Goal: Find specific page/section: Find specific page/section

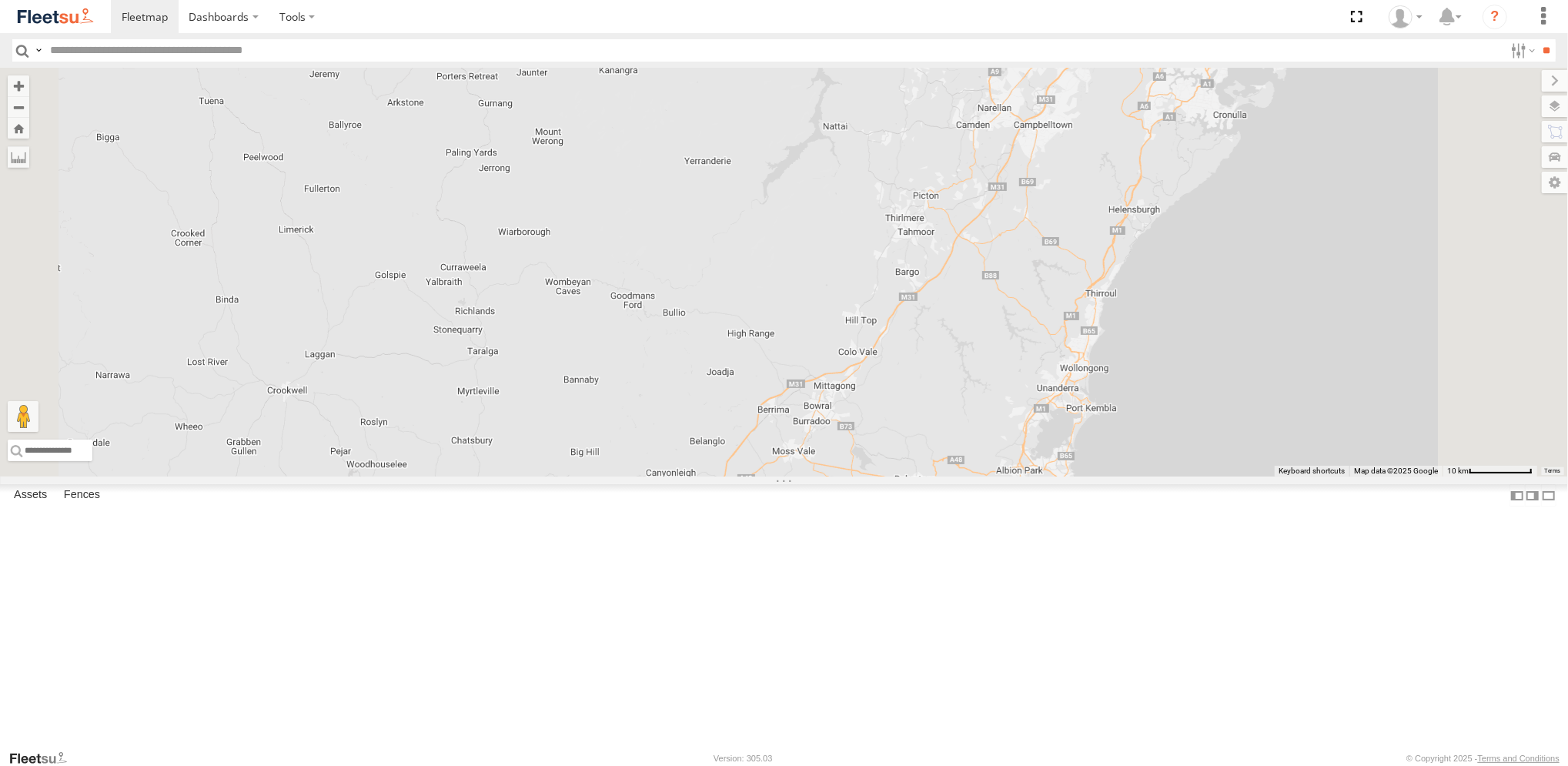
click at [978, 136] on div "Brookvale (T10 - [PERSON_NAME]) Rural (T08 - [PERSON_NAME]) Revesby (T07 - [PER…" at bounding box center [784, 272] width 1568 height 409
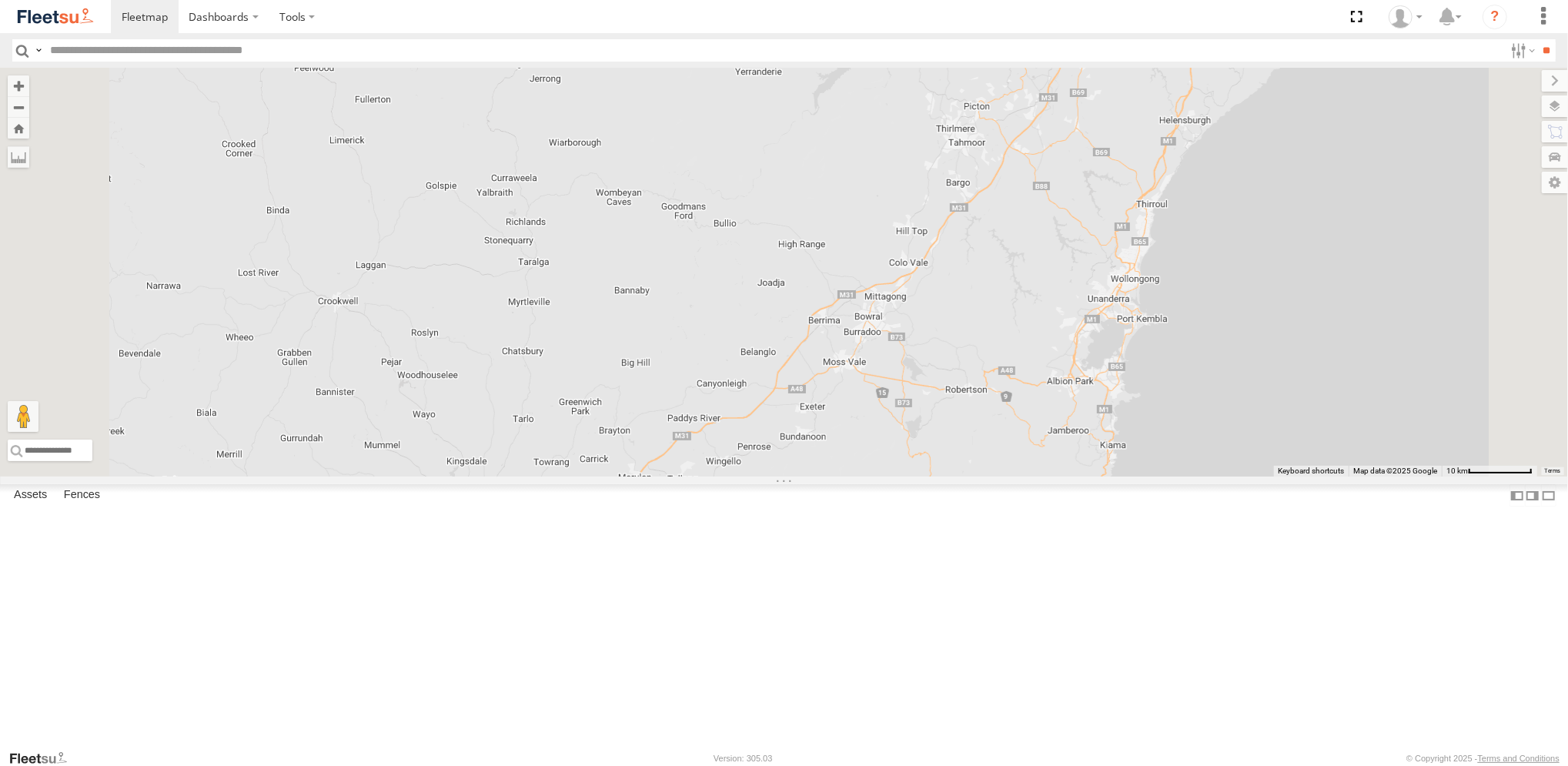
drag, startPoint x: 963, startPoint y: 628, endPoint x: 1023, endPoint y: 468, distance: 170.9
click at [1023, 468] on div "Brookvale (T10 - [PERSON_NAME]) Rural (T08 - [PERSON_NAME]) Revesby (T07 - [PER…" at bounding box center [784, 272] width 1568 height 409
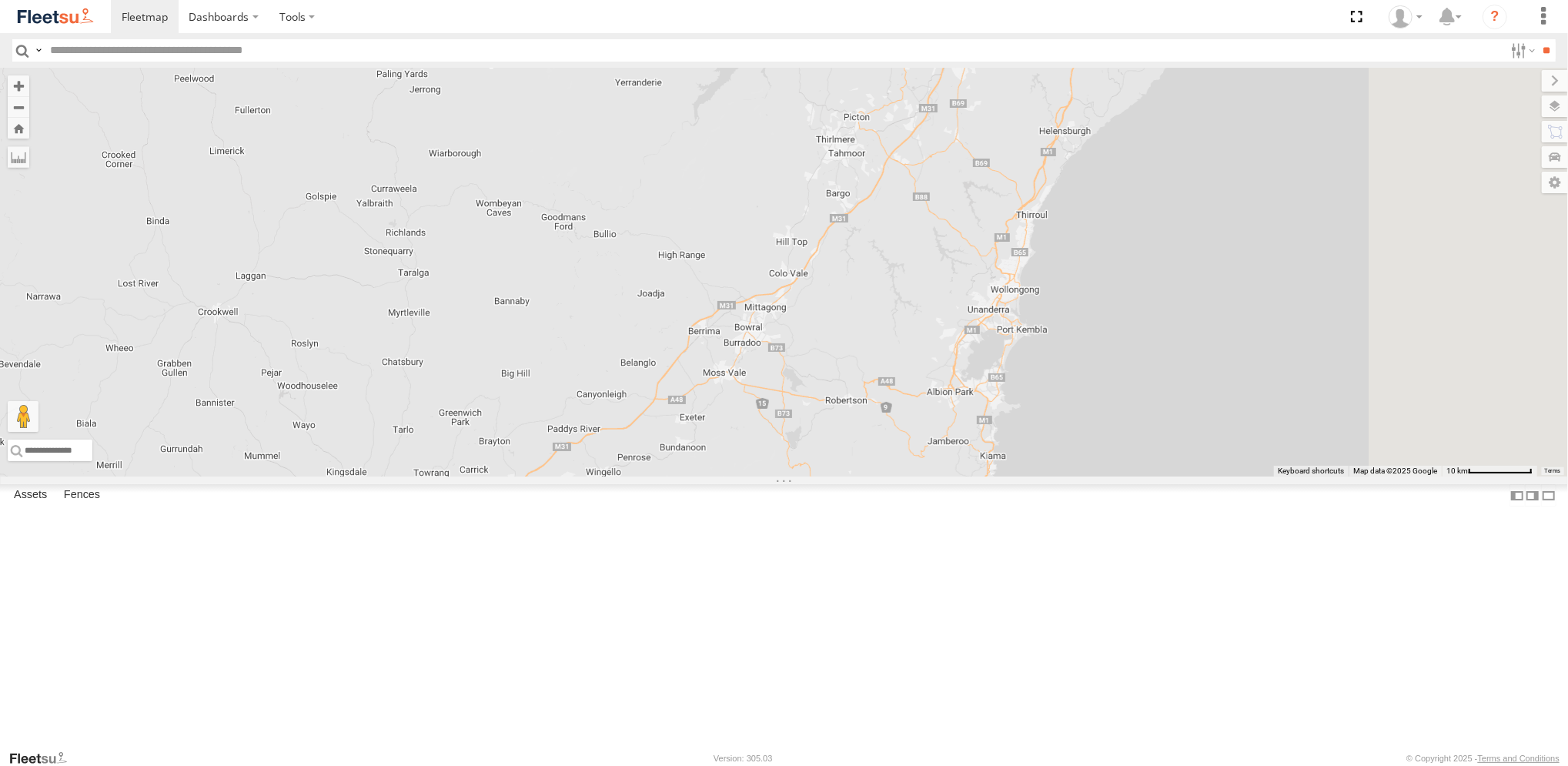
drag, startPoint x: 995, startPoint y: 415, endPoint x: 808, endPoint y: 545, distance: 227.7
click at [808, 477] on div "Brookvale (T10 - [PERSON_NAME]) Rural (T08 - [PERSON_NAME]) Revesby (T07 - [PER…" at bounding box center [784, 272] width 1568 height 409
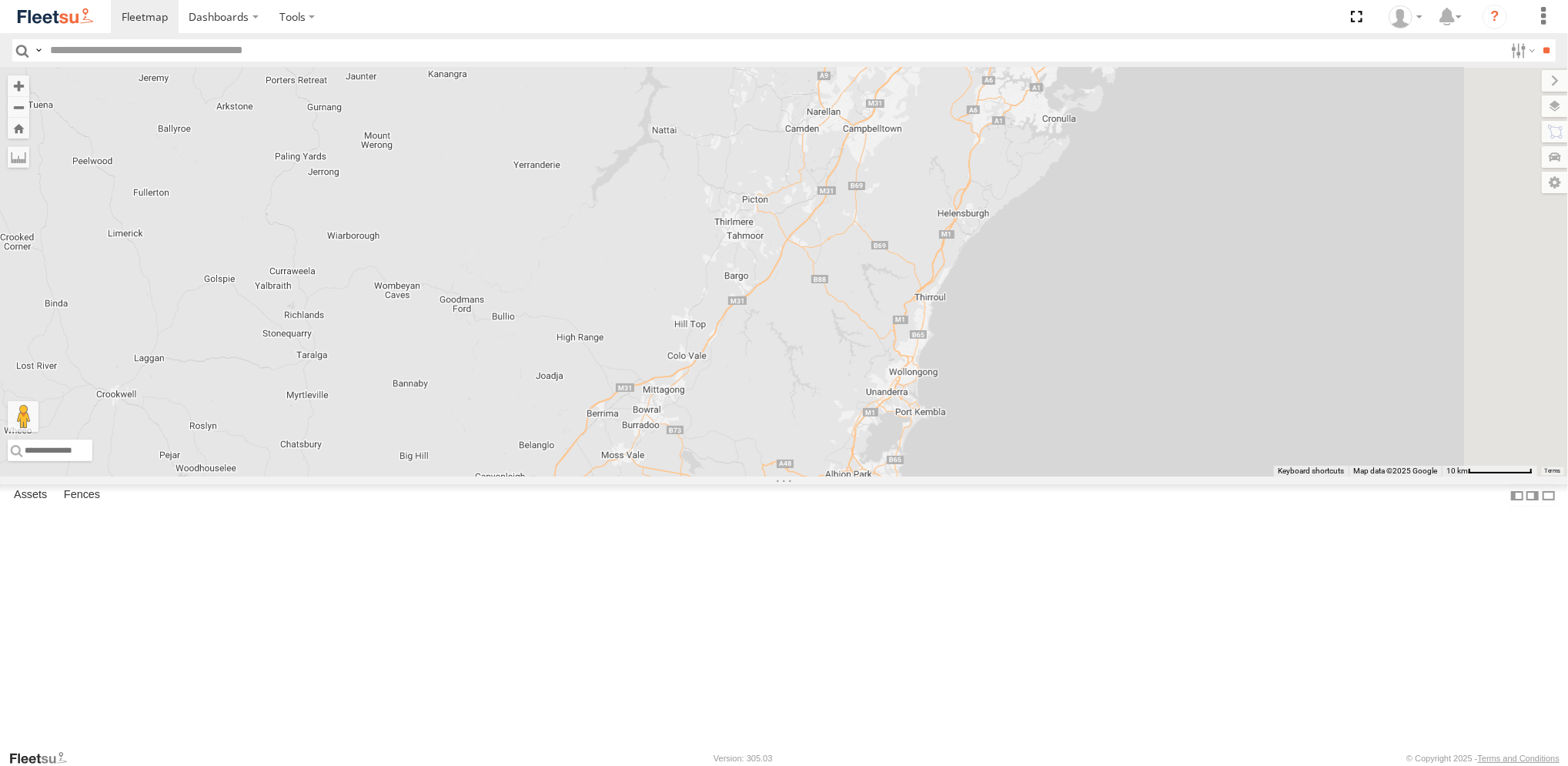
drag, startPoint x: 969, startPoint y: 377, endPoint x: 920, endPoint y: 422, distance: 66.5
click at [920, 427] on div "Brookvale (T10 - [PERSON_NAME]) Rural (T08 - [PERSON_NAME]) Revesby (T07 - [PER…" at bounding box center [784, 272] width 1568 height 409
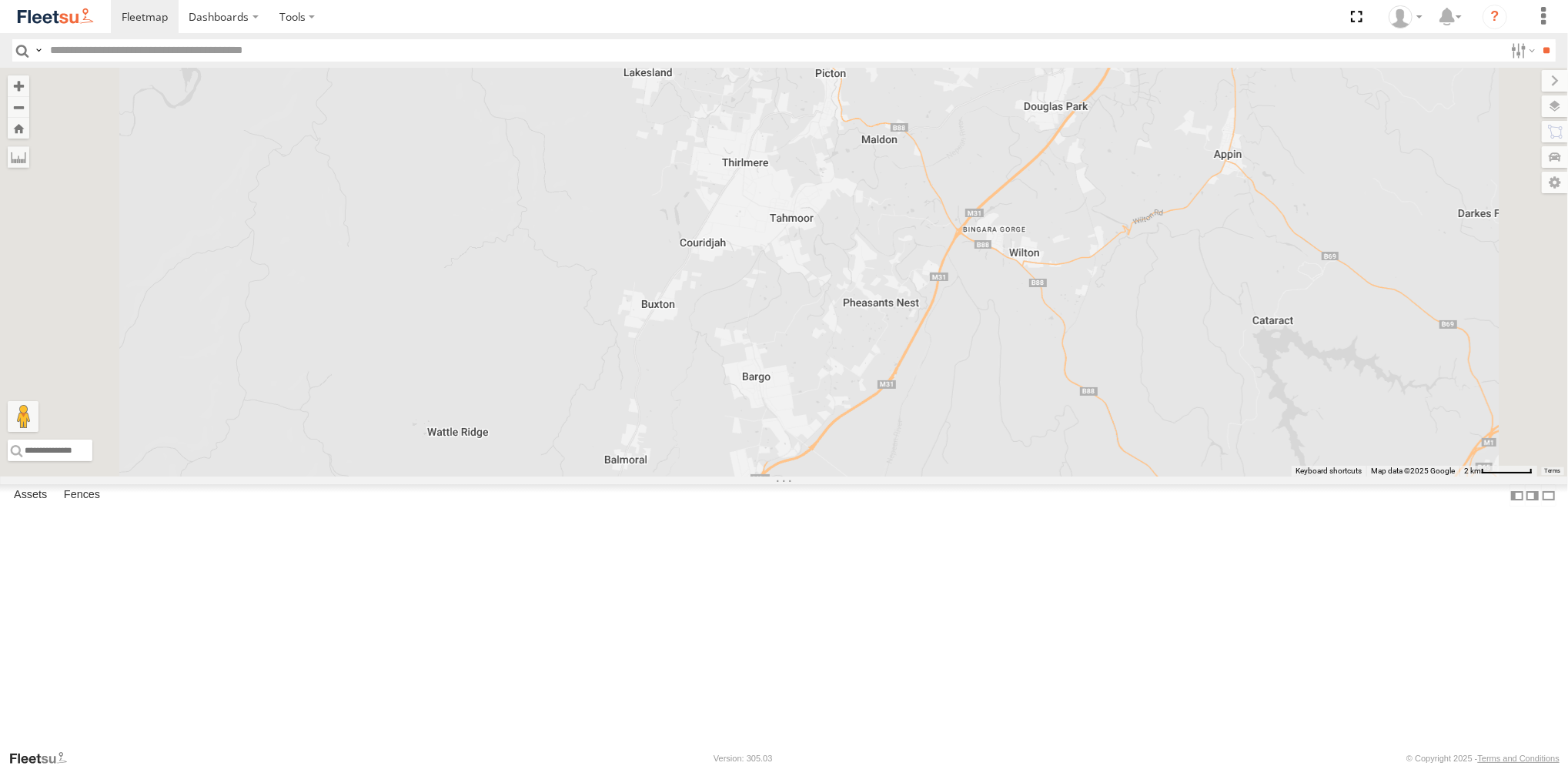
drag, startPoint x: 1025, startPoint y: 390, endPoint x: 1007, endPoint y: 457, distance: 69.4
click at [1007, 457] on div "← Move left → Move right ↑ Move up ↓ Move down + Zoom in - Zoom out Home Jump l…" at bounding box center [784, 272] width 1568 height 409
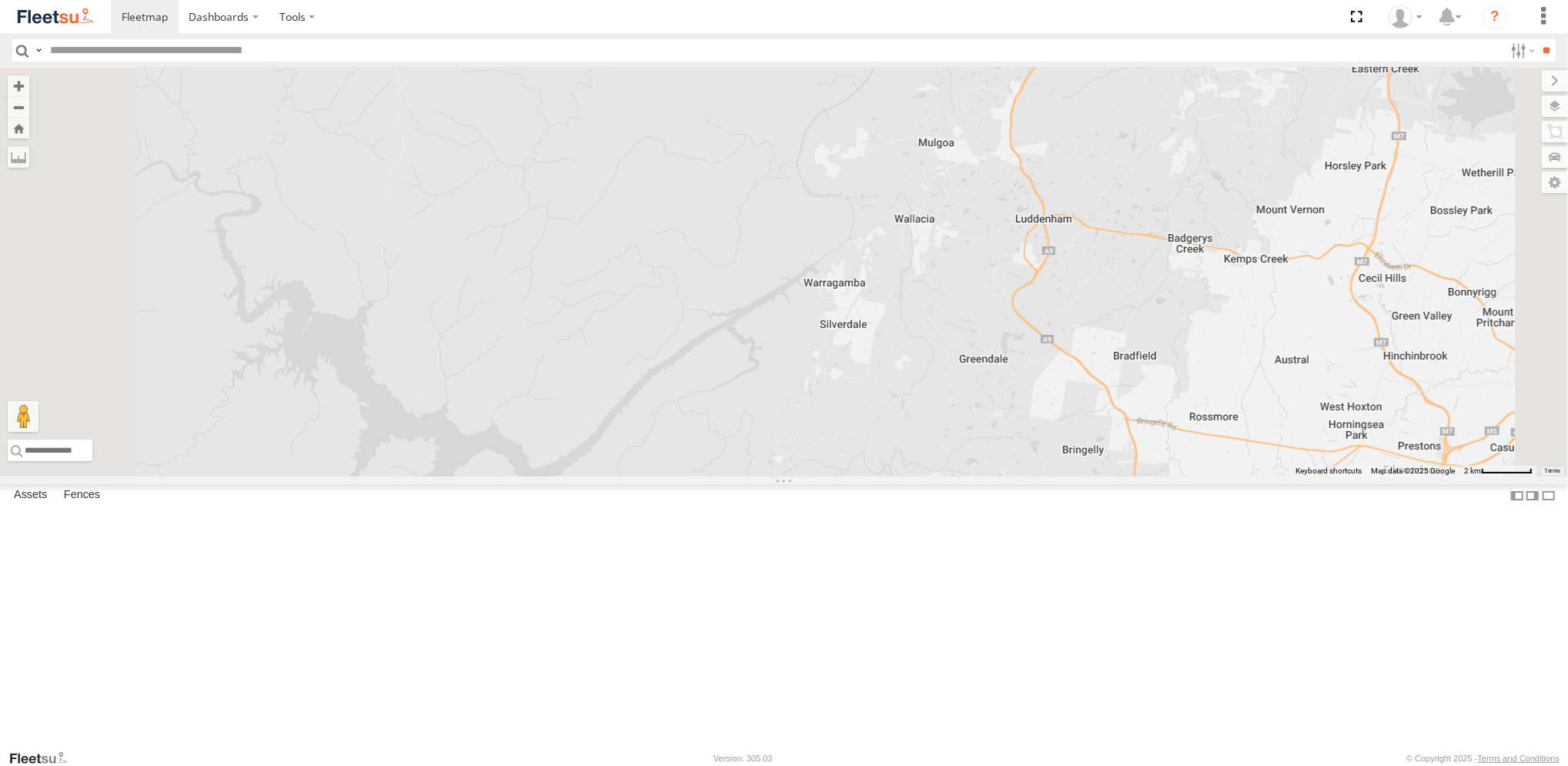
drag, startPoint x: 1101, startPoint y: 662, endPoint x: 896, endPoint y: 454, distance: 292.0
click at [896, 454] on div "Brookvale (T10 - [PERSON_NAME]) Rural (T08 - [PERSON_NAME]) Revesby (T07 - [PER…" at bounding box center [784, 272] width 1568 height 409
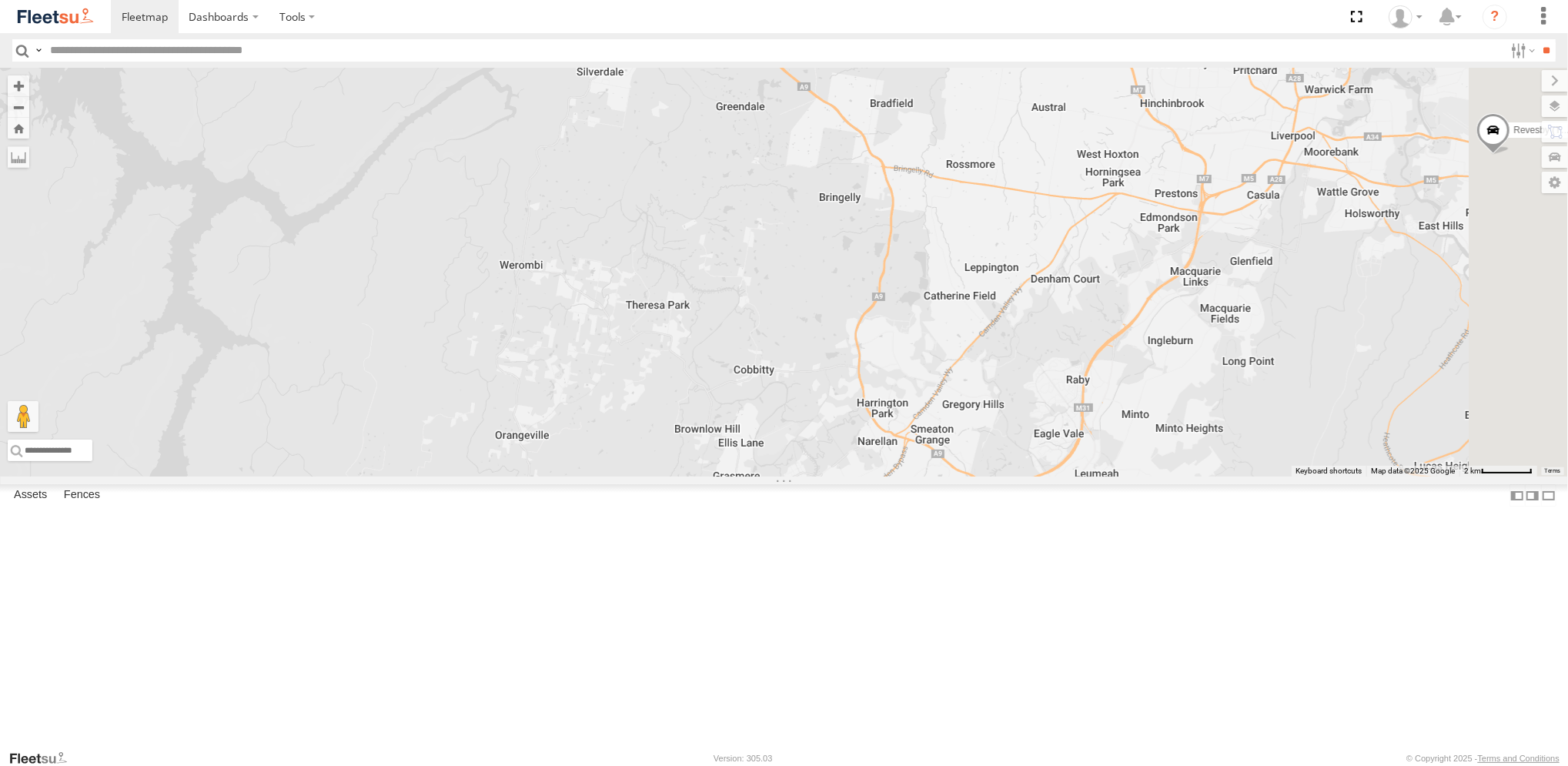
drag, startPoint x: 767, startPoint y: 643, endPoint x: 745, endPoint y: 630, distance: 25.6
click at [745, 477] on div "Brookvale (T10 - [PERSON_NAME]) Rural (T08 - [PERSON_NAME]) Revesby (T07 - [PER…" at bounding box center [784, 272] width 1568 height 409
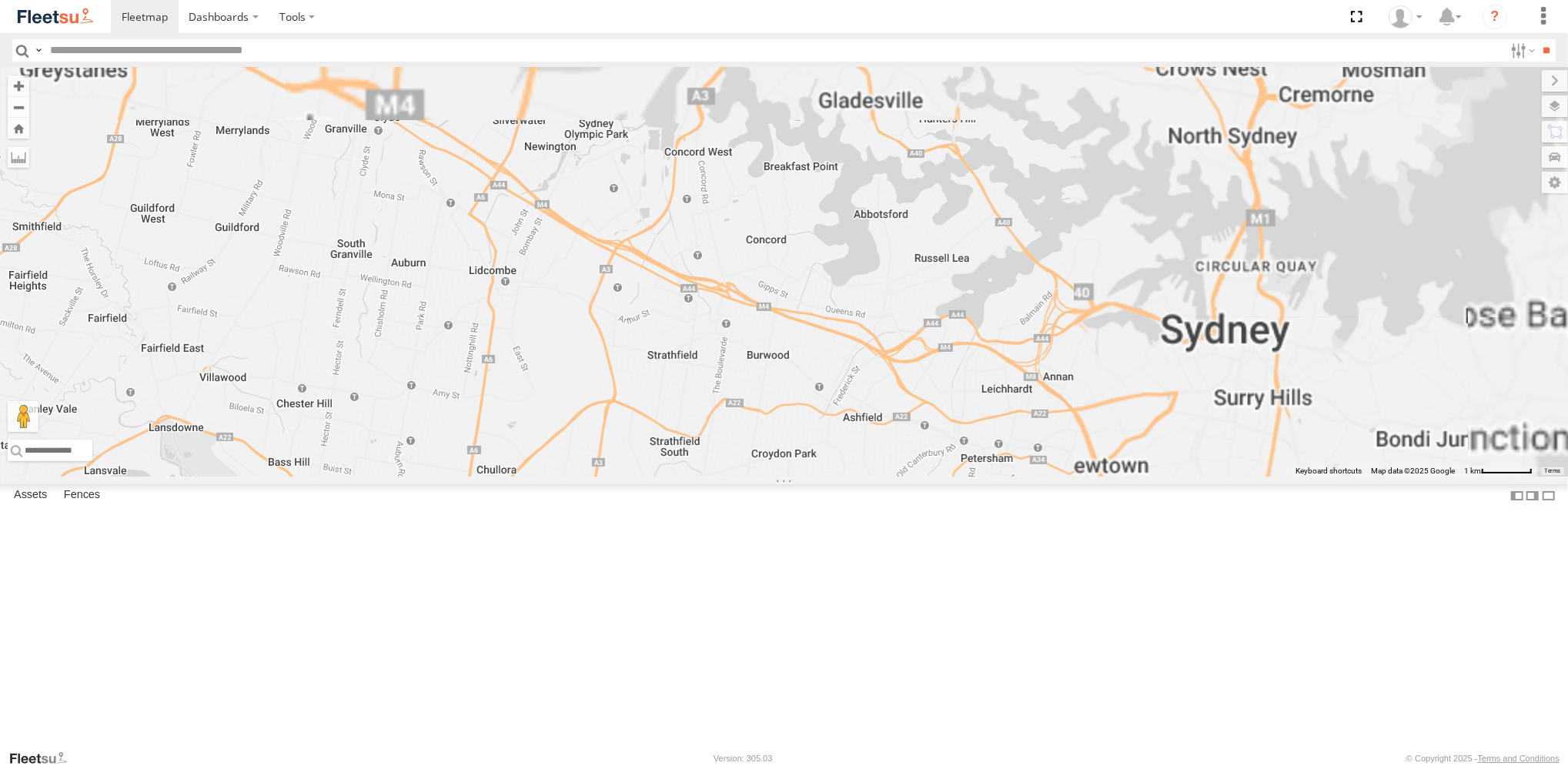
drag, startPoint x: 1409, startPoint y: 544, endPoint x: 1164, endPoint y: 609, distance: 253.5
click at [1195, 477] on div "Brookvale (T10 - [PERSON_NAME]) Rural (T08 - [PERSON_NAME]) Revesby (T07 - [PER…" at bounding box center [784, 272] width 1568 height 409
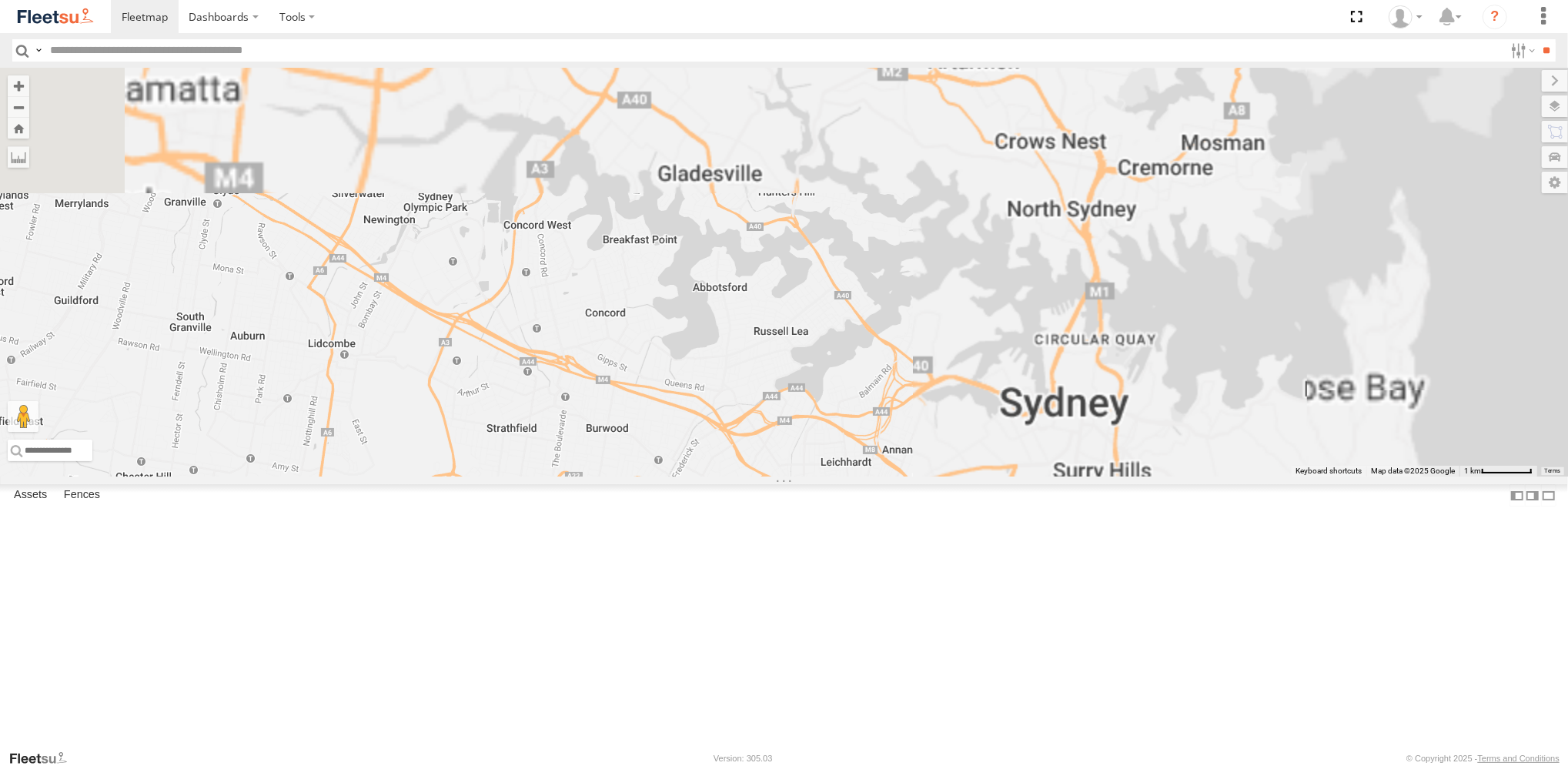
drag, startPoint x: 1152, startPoint y: 434, endPoint x: 992, endPoint y: 499, distance: 172.7
click at [992, 477] on div "Brookvale (T10 - [PERSON_NAME]) Rural (T08 - [PERSON_NAME]) Revesby (T07 - [PER…" at bounding box center [784, 272] width 1568 height 409
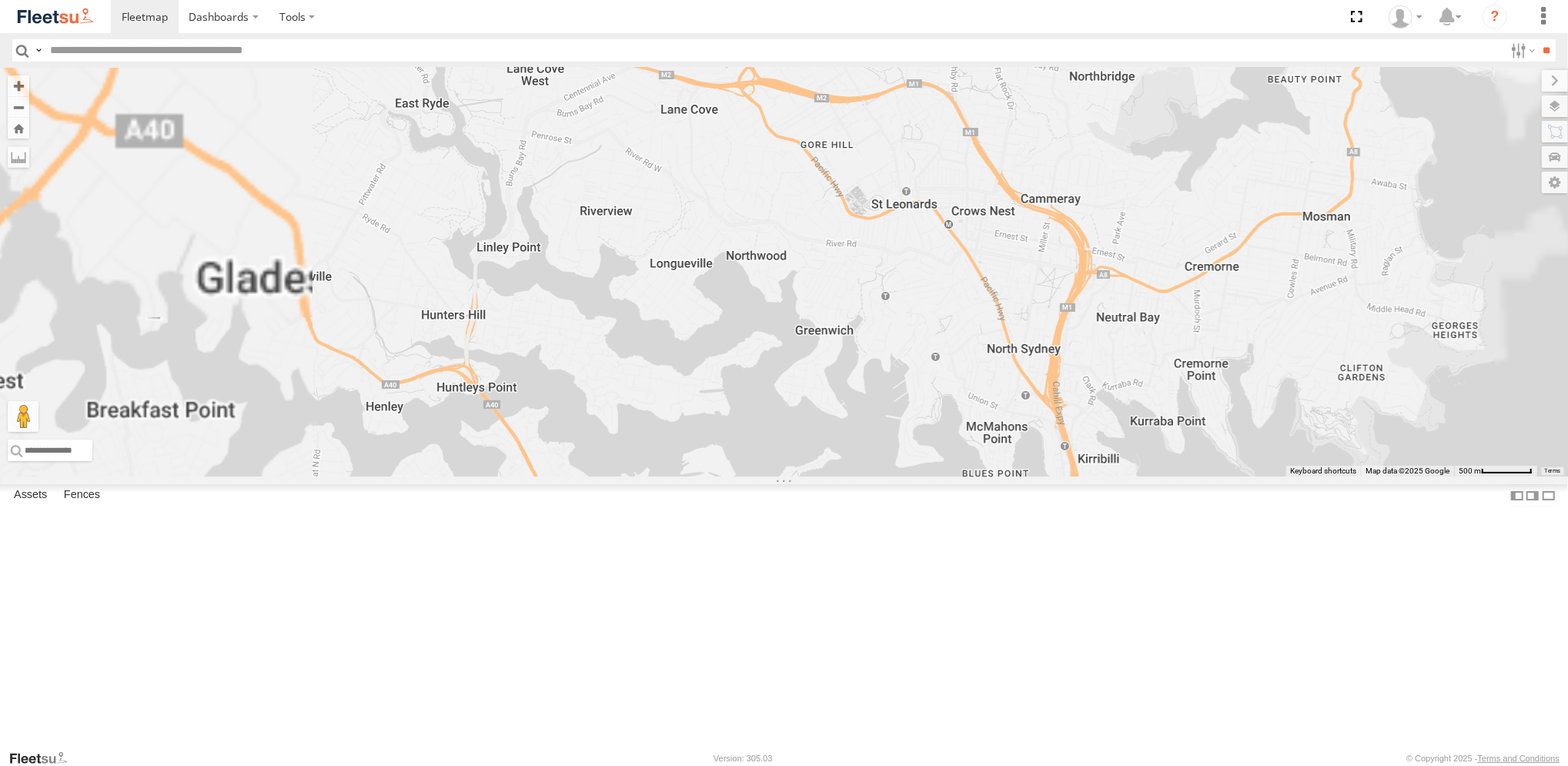
drag, startPoint x: 1012, startPoint y: 453, endPoint x: 913, endPoint y: 541, distance: 132.5
click at [913, 477] on div "Brookvale (T10 - [PERSON_NAME]) Rural (T08 - [PERSON_NAME]) Revesby (T07 - [PER…" at bounding box center [784, 272] width 1568 height 409
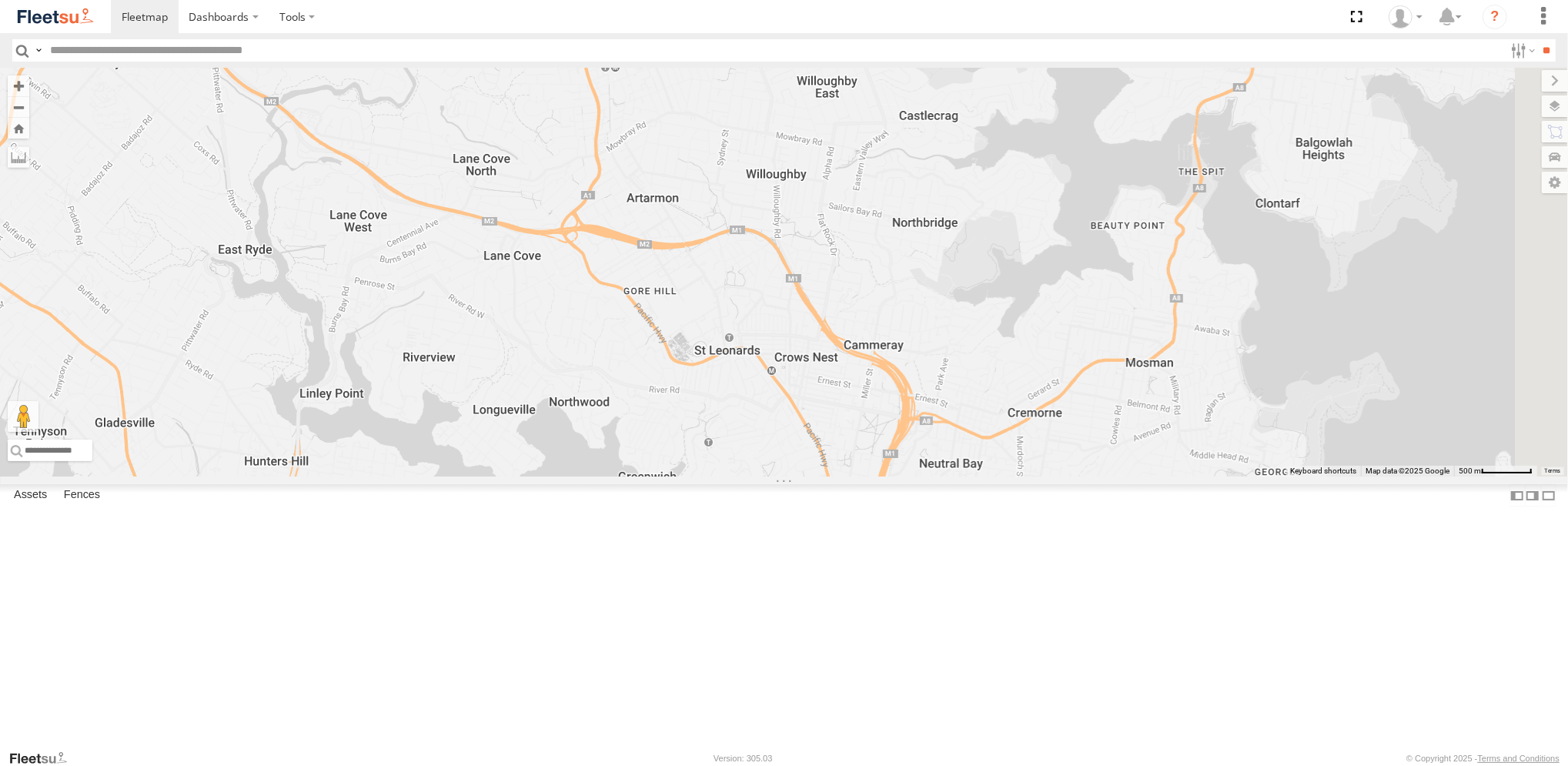
drag, startPoint x: 966, startPoint y: 543, endPoint x: 877, endPoint y: 617, distance: 115.7
click at [877, 477] on div "Brookvale (T10 - [PERSON_NAME]) Rural (T08 - [PERSON_NAME]) Revesby (T07 - [PER…" at bounding box center [784, 272] width 1568 height 409
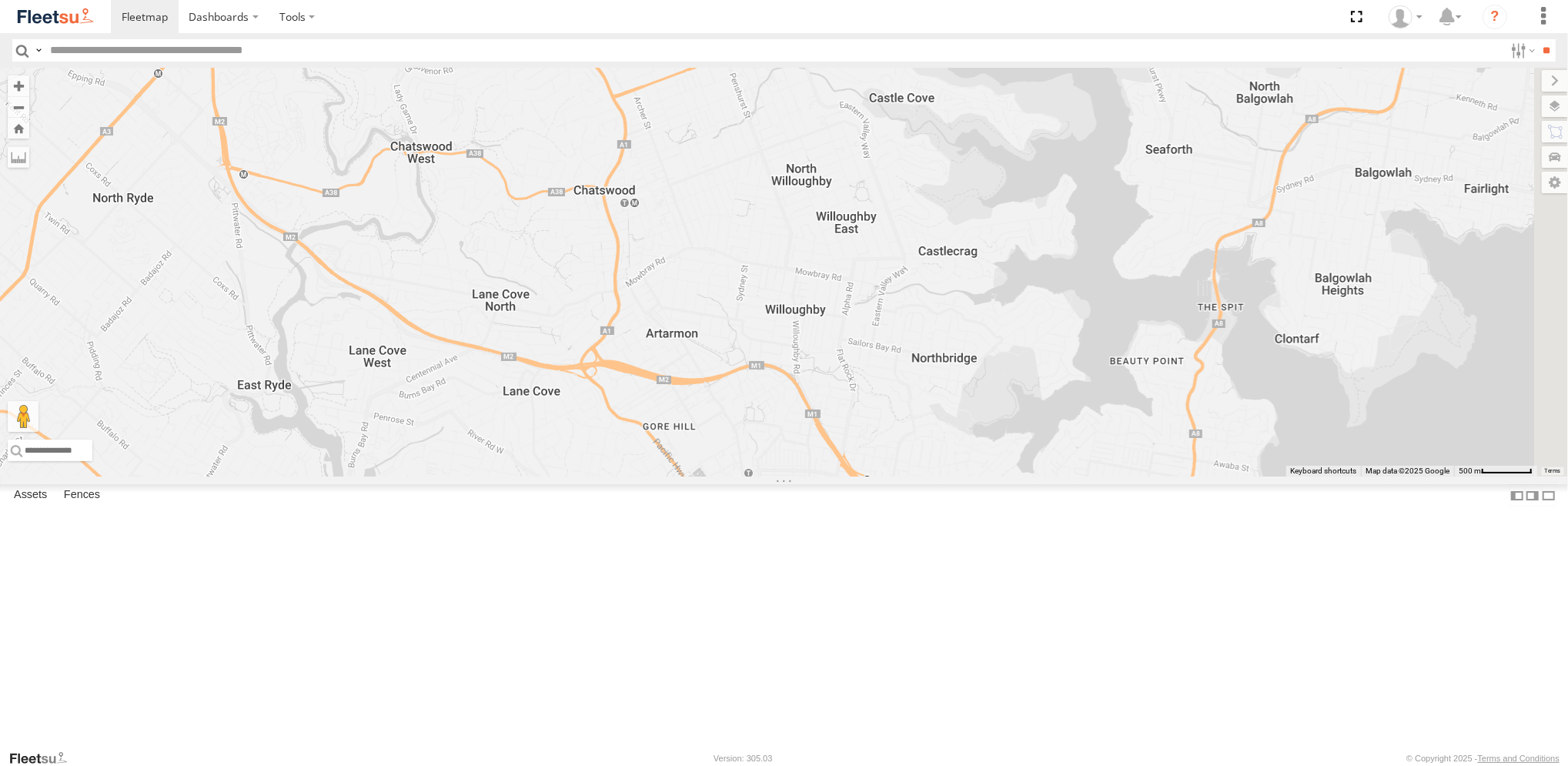
drag, startPoint x: 816, startPoint y: 497, endPoint x: 832, endPoint y: 619, distance: 123.0
click at [832, 477] on div "Brookvale (T10 - [PERSON_NAME]) Rural (T08 - [PERSON_NAME]) Revesby (T07 - [PER…" at bounding box center [784, 272] width 1568 height 409
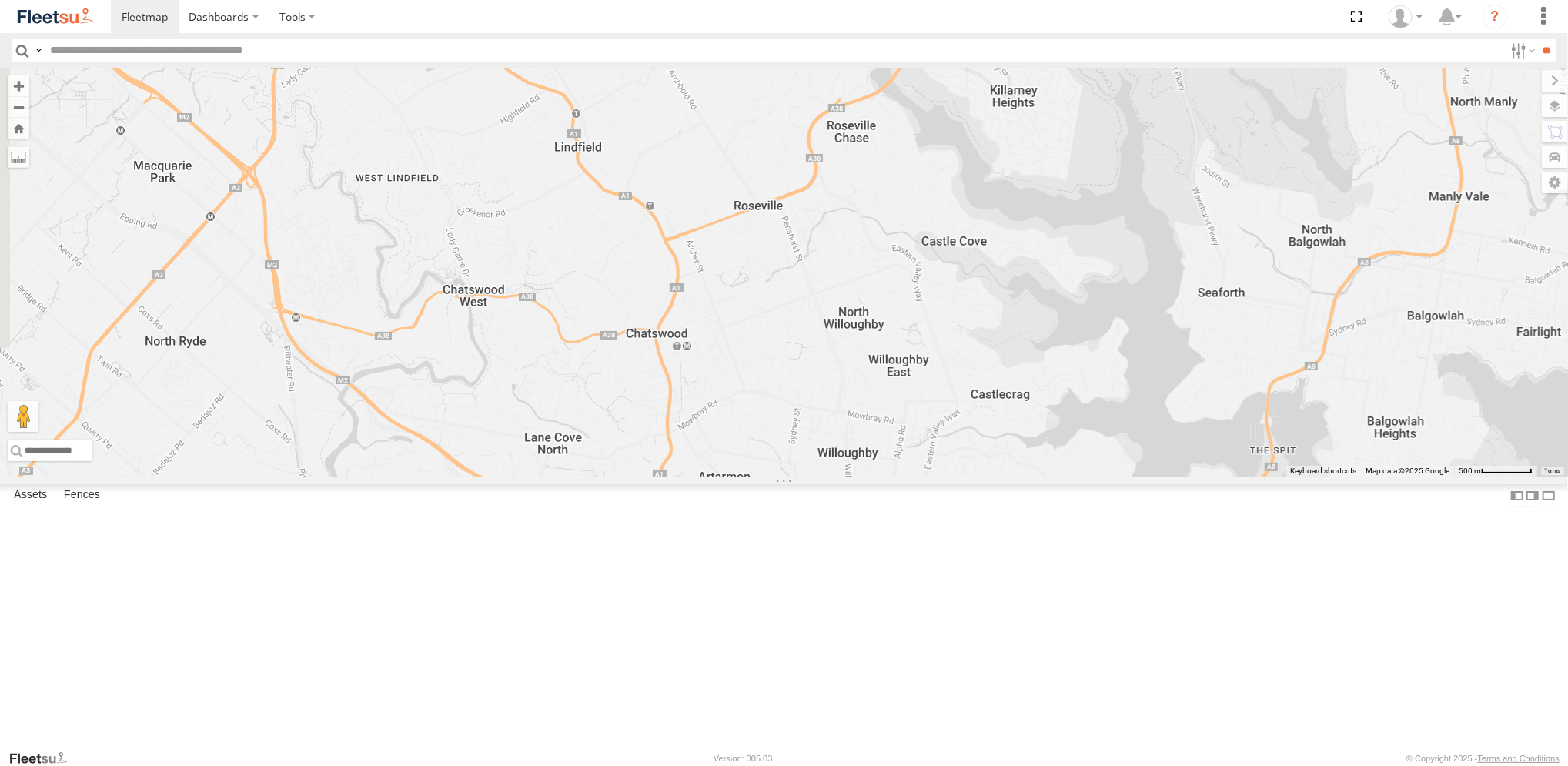
drag, startPoint x: 818, startPoint y: 529, endPoint x: 869, endPoint y: 667, distance: 147.1
click at [869, 477] on div "Brookvale (T10 - [PERSON_NAME]) Rural (T08 - [PERSON_NAME]) Revesby (T07 - [PER…" at bounding box center [784, 272] width 1568 height 409
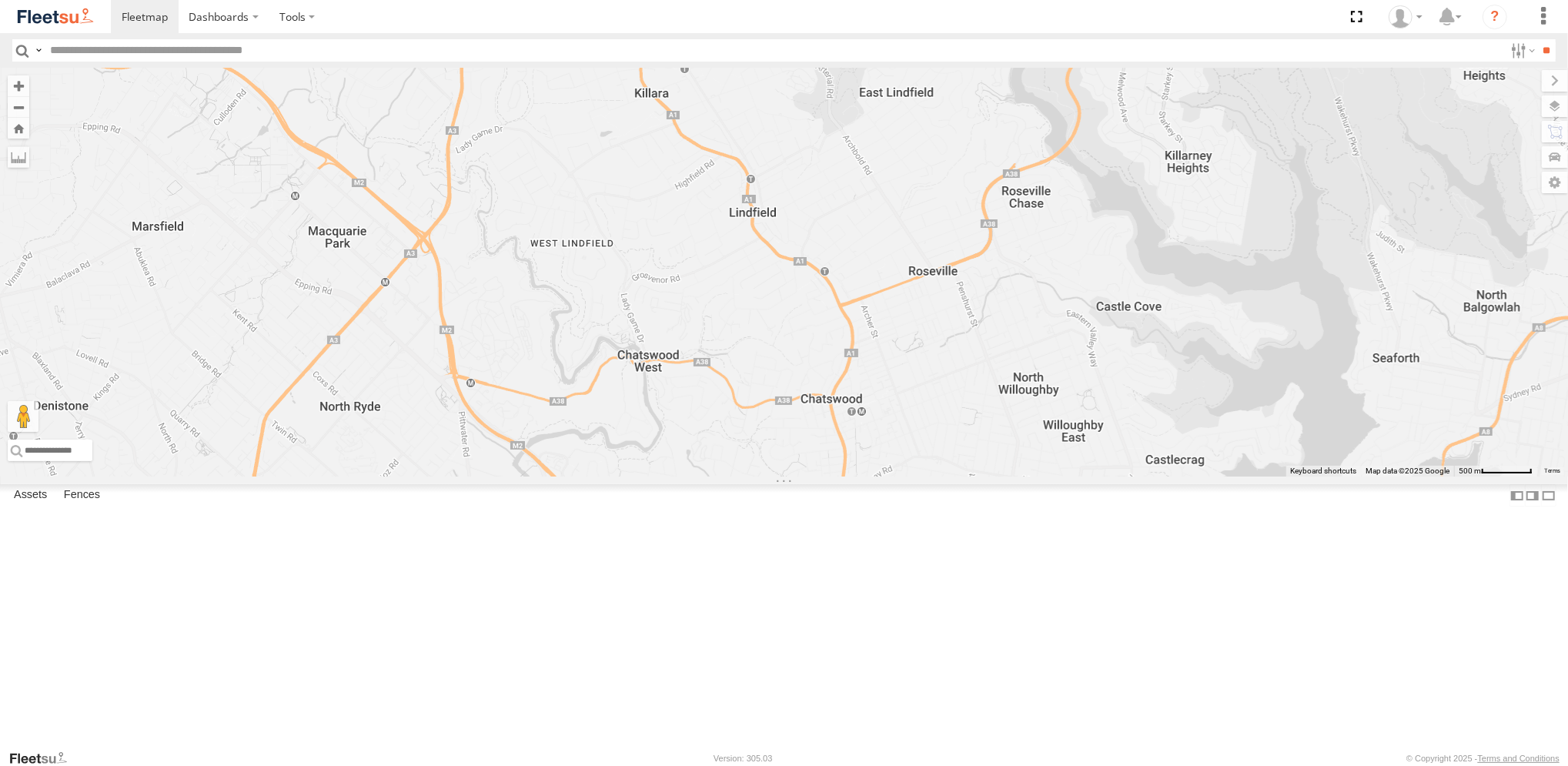
drag, startPoint x: 823, startPoint y: 581, endPoint x: 1001, endPoint y: 649, distance: 190.5
click at [1001, 477] on div "Brookvale (T10 - [PERSON_NAME]) Rural (T08 - [PERSON_NAME]) Revesby (T07 - [PER…" at bounding box center [784, 272] width 1568 height 409
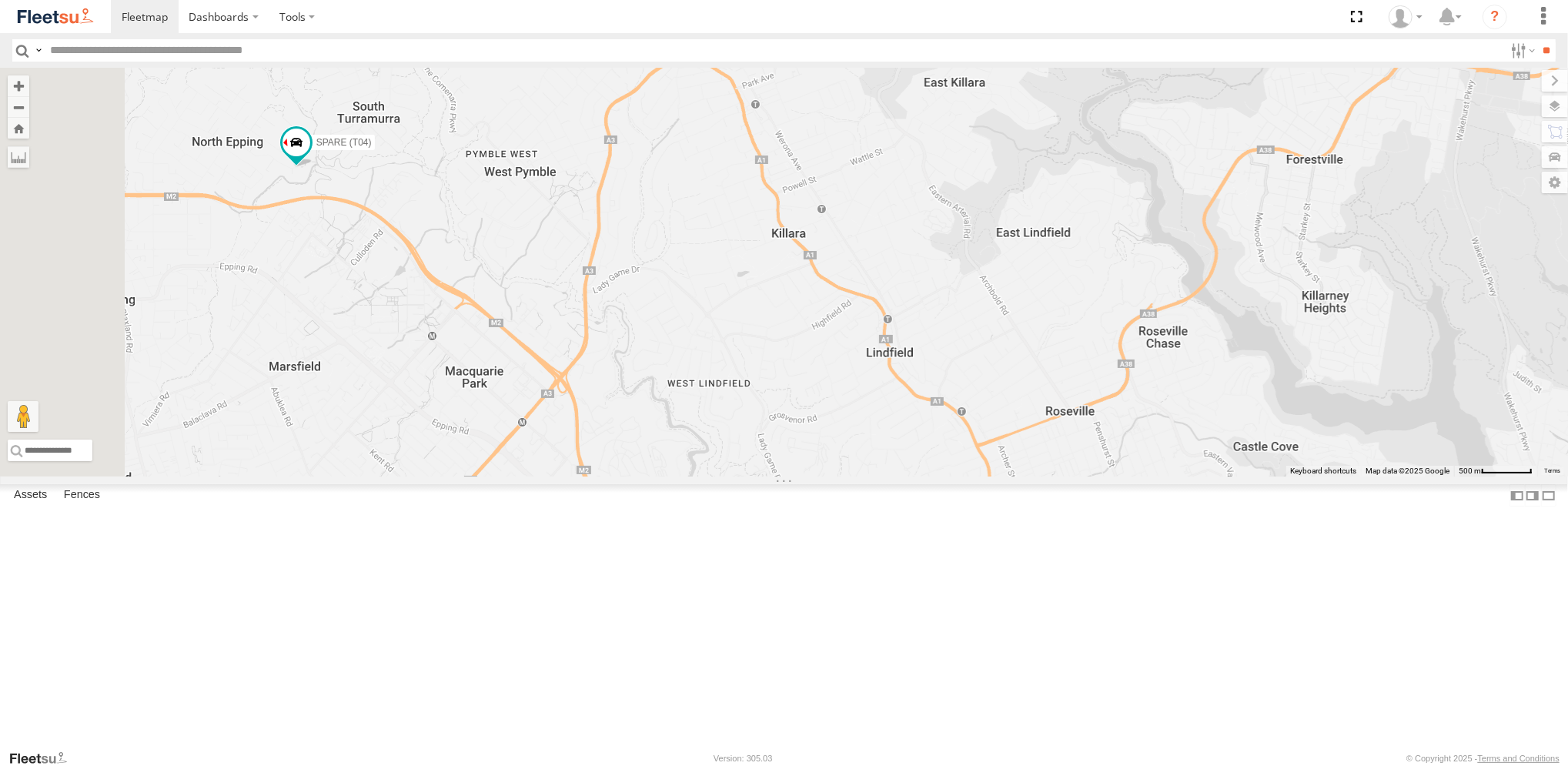
drag, startPoint x: 774, startPoint y: 451, endPoint x: 913, endPoint y: 592, distance: 198.0
click at [913, 477] on div "Brookvale (T10 - [PERSON_NAME]) Rural (T08 - [PERSON_NAME]) Revesby (T07 - [PER…" at bounding box center [784, 272] width 1568 height 409
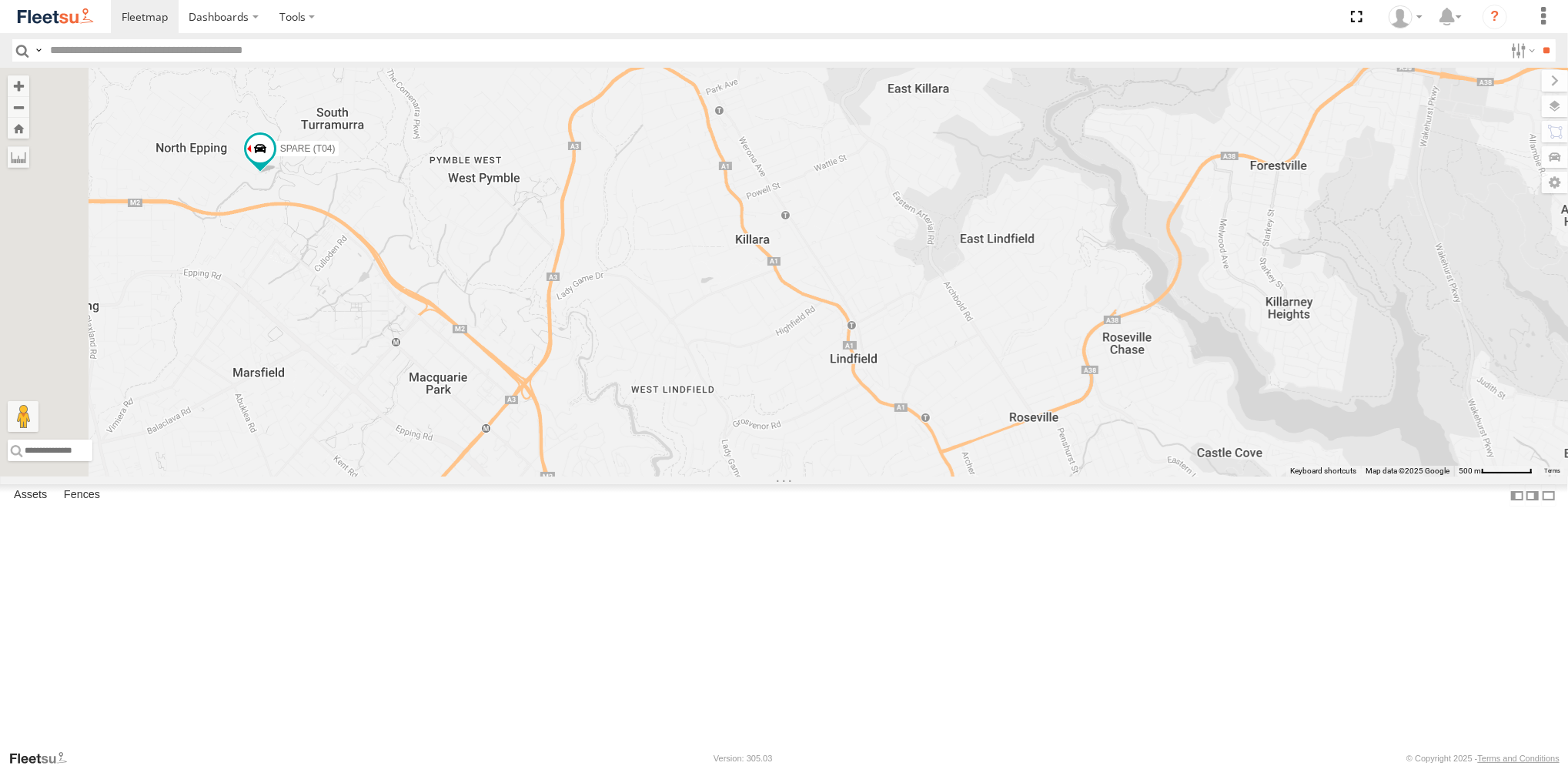
drag, startPoint x: 852, startPoint y: 472, endPoint x: 799, endPoint y: 422, distance: 72.9
click at [799, 423] on div "Brookvale (T10 - [PERSON_NAME]) Rural (T08 - [PERSON_NAME]) Revesby (T07 - [PER…" at bounding box center [784, 272] width 1568 height 409
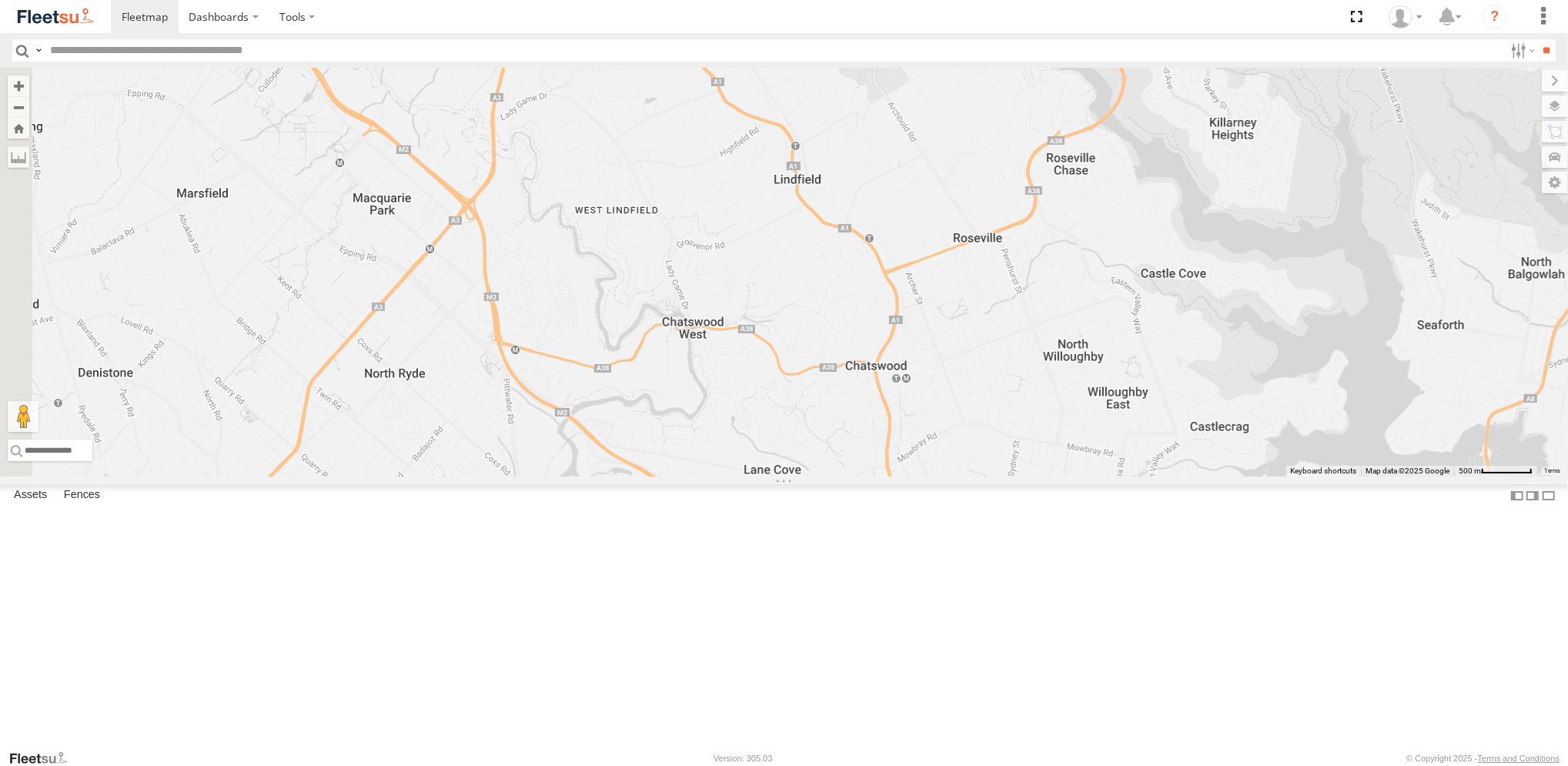
drag, startPoint x: 848, startPoint y: 566, endPoint x: 814, endPoint y: 468, distance: 103.7
click at [818, 472] on div "Brookvale (T10 - [PERSON_NAME]) Rural (T08 - [PERSON_NAME]) Revesby (T07 - [PER…" at bounding box center [784, 272] width 1568 height 409
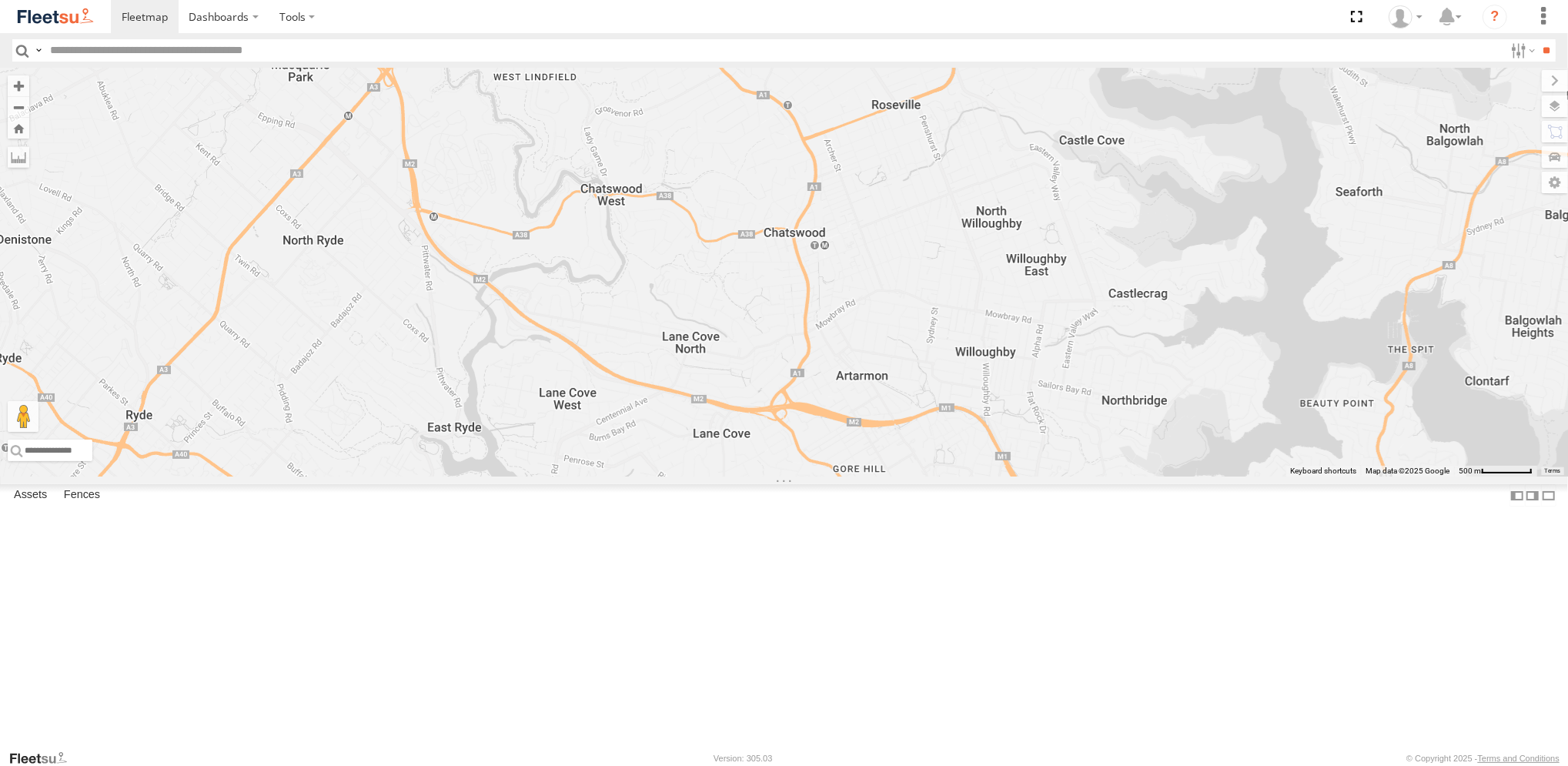
drag, startPoint x: 905, startPoint y: 555, endPoint x: 840, endPoint y: 448, distance: 125.2
click at [840, 448] on div "Brookvale (T10 - [PERSON_NAME]) Rural (T08 - [PERSON_NAME]) Revesby (T07 - [PER…" at bounding box center [784, 272] width 1568 height 409
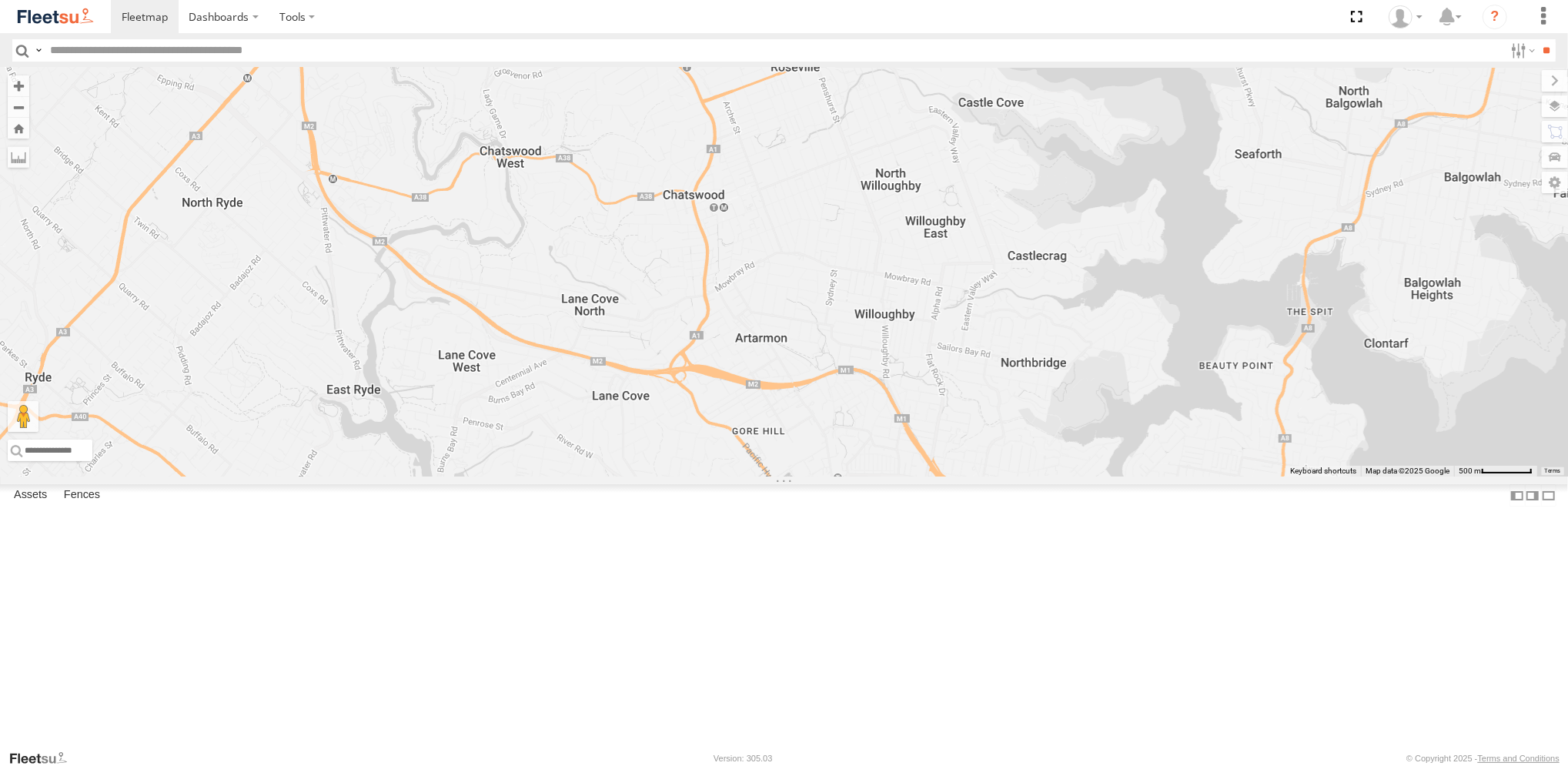
drag, startPoint x: 917, startPoint y: 497, endPoint x: 799, endPoint y: 447, distance: 128.2
click at [799, 447] on div "Brookvale (T10 - [PERSON_NAME]) Rural (T08 - [PERSON_NAME]) Revesby (T07 - [PER…" at bounding box center [784, 272] width 1568 height 409
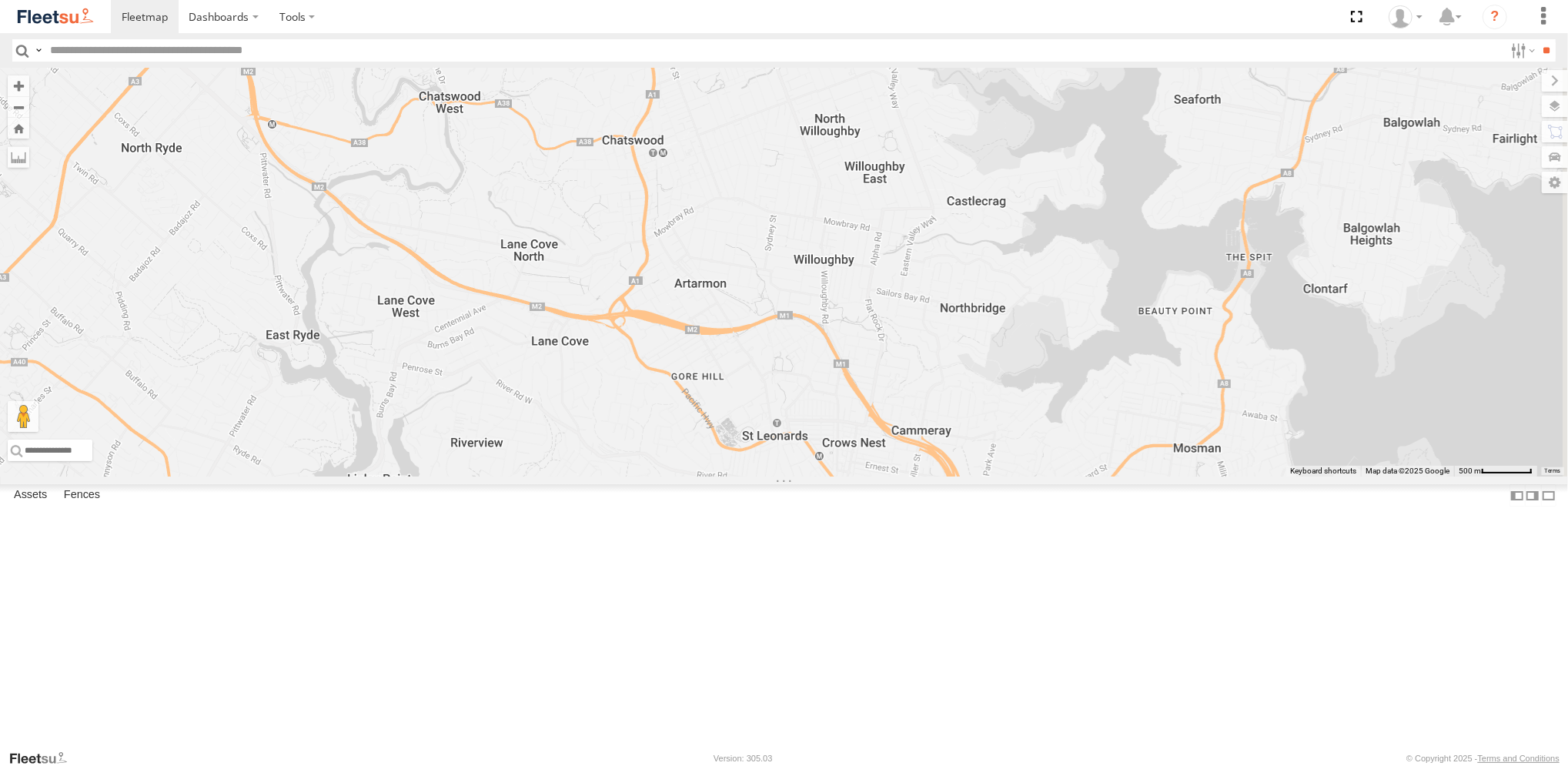
drag, startPoint x: 821, startPoint y: 478, endPoint x: 790, endPoint y: 441, distance: 48.3
click at [790, 441] on div "Brookvale (T10 - [PERSON_NAME]) Rural (T08 - [PERSON_NAME]) Revesby (T07 - [PER…" at bounding box center [784, 272] width 1568 height 409
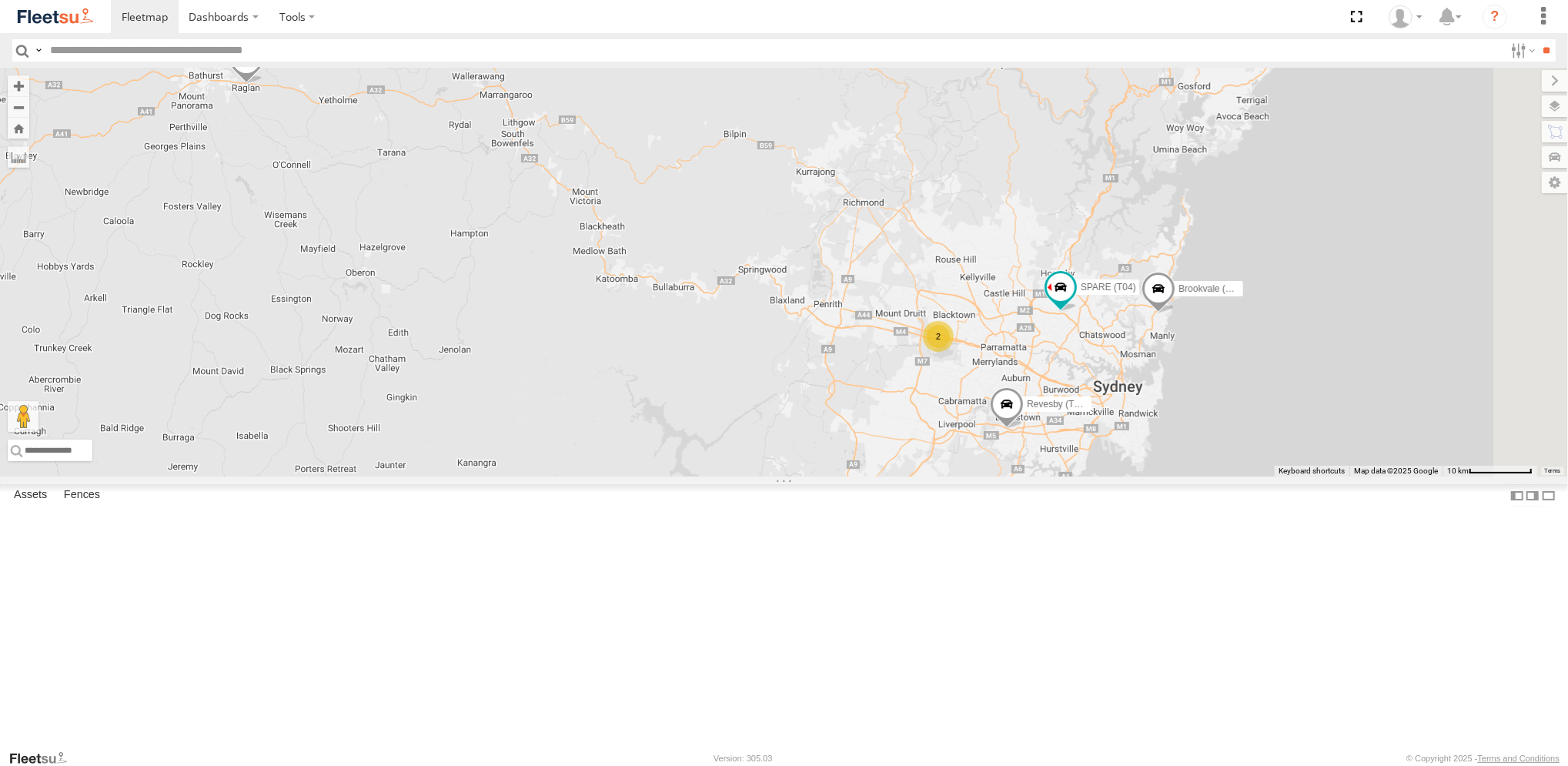
drag, startPoint x: 1300, startPoint y: 478, endPoint x: 1129, endPoint y: 434, distance: 176.6
click at [1129, 434] on div "Brookvale (T10 - [PERSON_NAME]) Rural (T08 - [PERSON_NAME]) 2 Revesby (T07 - [P…" at bounding box center [784, 272] width 1568 height 409
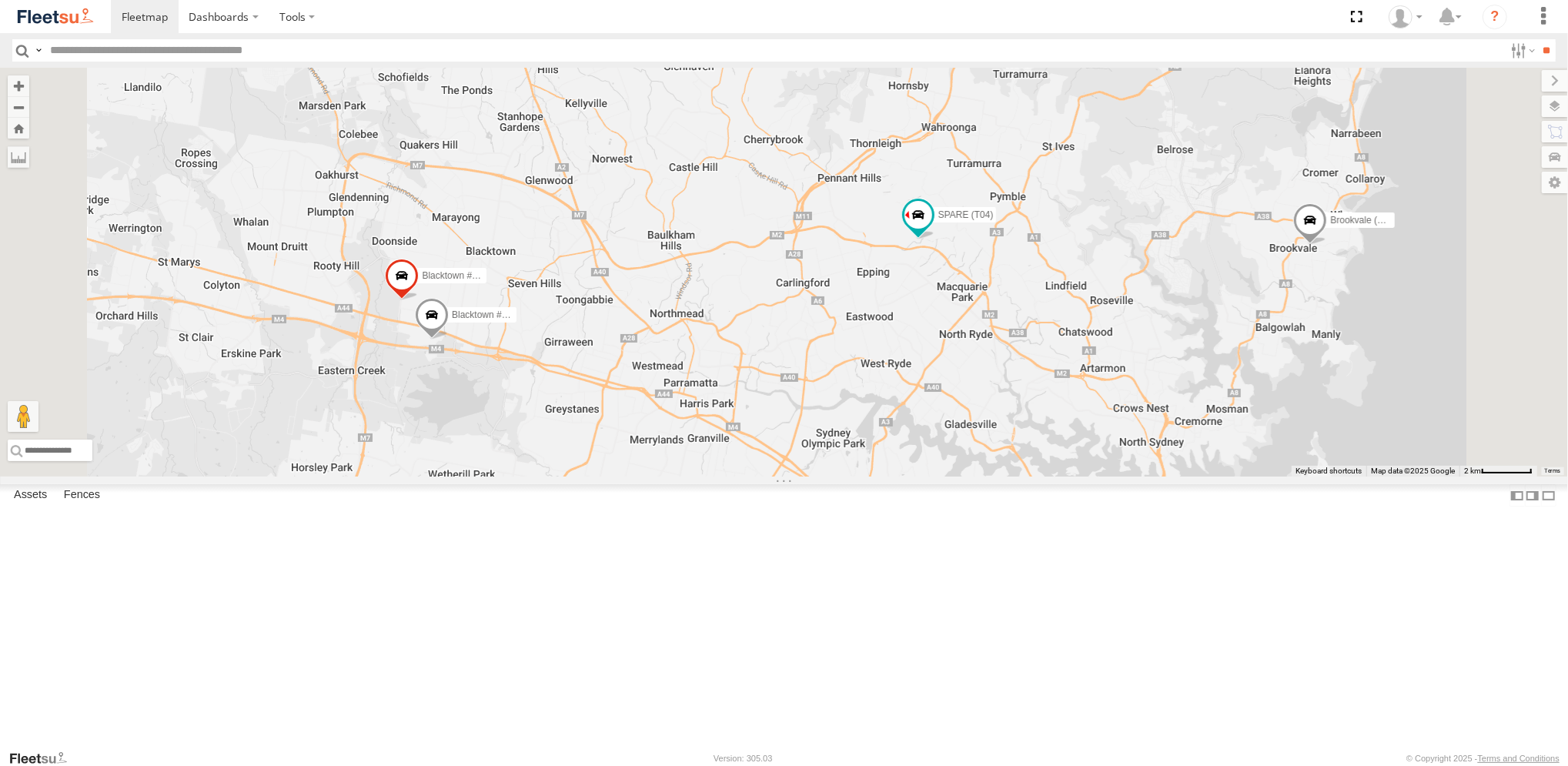
drag, startPoint x: 1173, startPoint y: 321, endPoint x: 1053, endPoint y: 410, distance: 149.4
click at [1075, 425] on div "Brookvale (T10 - [PERSON_NAME]) Rural (T08 - [PERSON_NAME]) Revesby (T07 - [PER…" at bounding box center [784, 272] width 1568 height 409
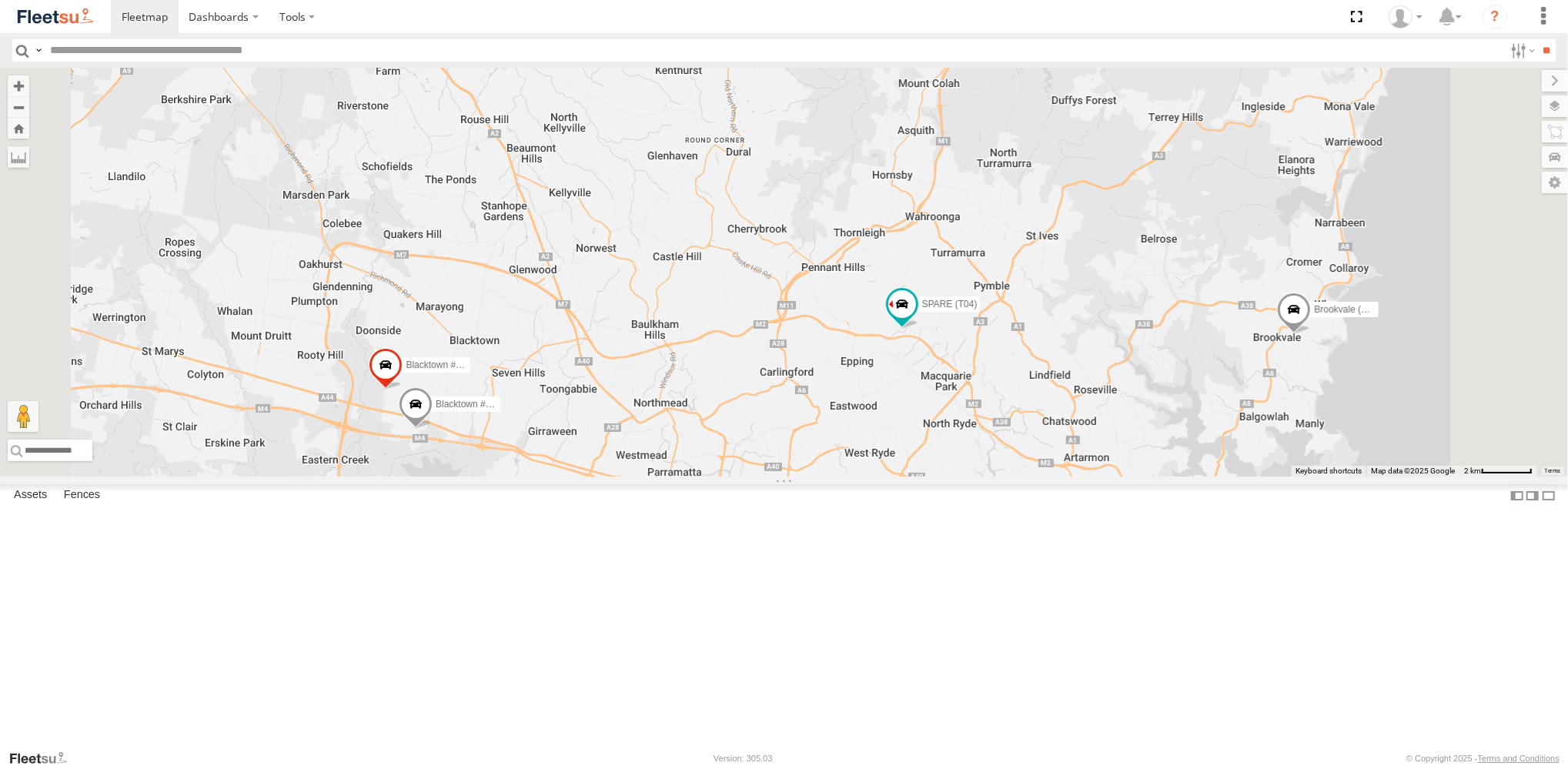
drag, startPoint x: 1014, startPoint y: 340, endPoint x: 1027, endPoint y: 395, distance: 56.5
click at [1027, 395] on div "Brookvale (T10 - [PERSON_NAME]) Rural (T08 - [PERSON_NAME]) Revesby (T07 - [PER…" at bounding box center [784, 272] width 1568 height 409
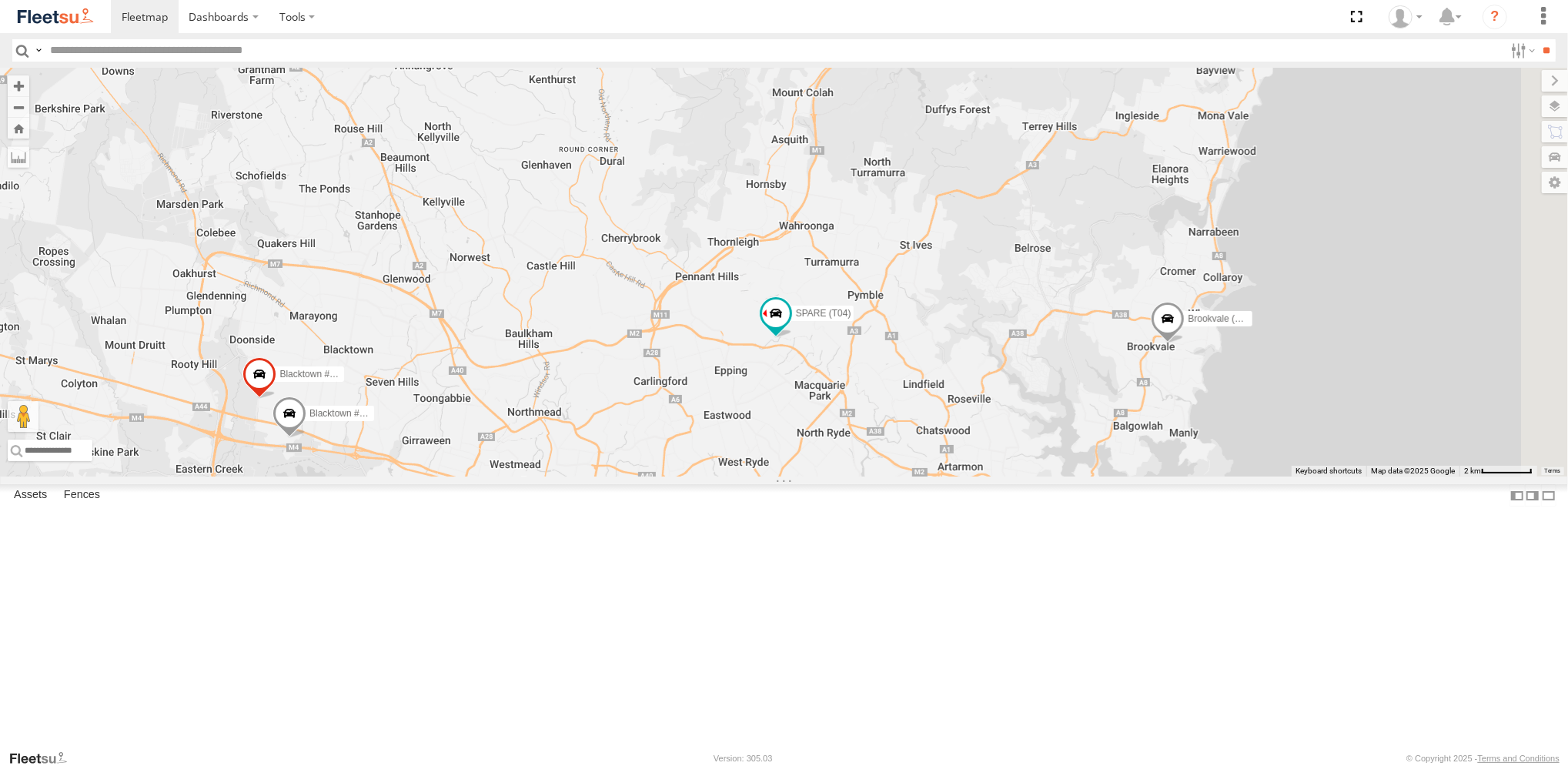
drag, startPoint x: 1098, startPoint y: 360, endPoint x: 963, endPoint y: 364, distance: 135.1
click at [963, 364] on div "Brookvale (T10 - [PERSON_NAME]) Rural (T08 - [PERSON_NAME]) Revesby (T07 - [PER…" at bounding box center [784, 272] width 1568 height 409
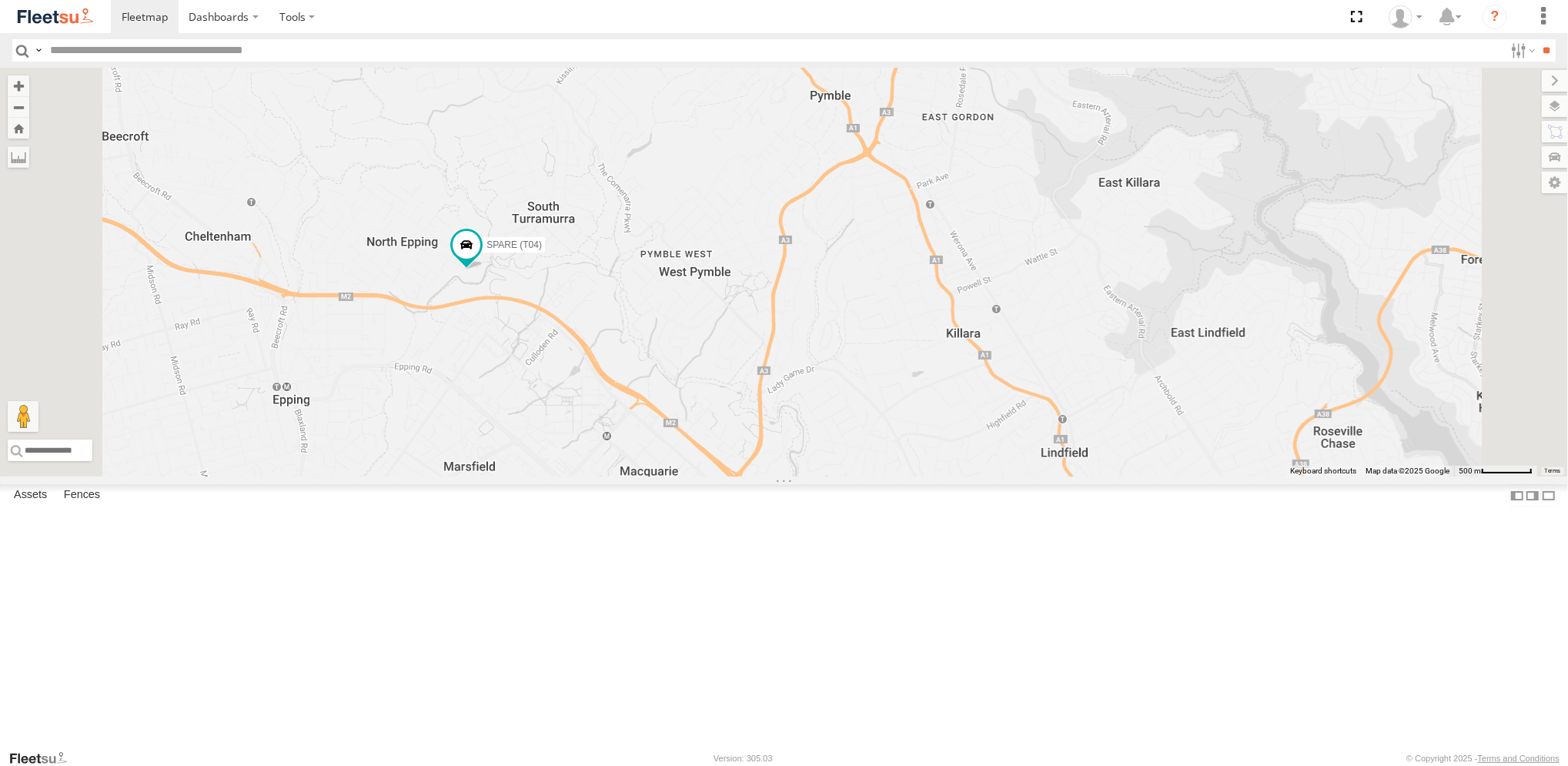
drag, startPoint x: 1029, startPoint y: 352, endPoint x: 998, endPoint y: 427, distance: 81.2
click at [998, 427] on div "Brookvale (T10 - [PERSON_NAME]) Rural (T08 - [PERSON_NAME]) Revesby (T07 - [PER…" at bounding box center [784, 272] width 1568 height 409
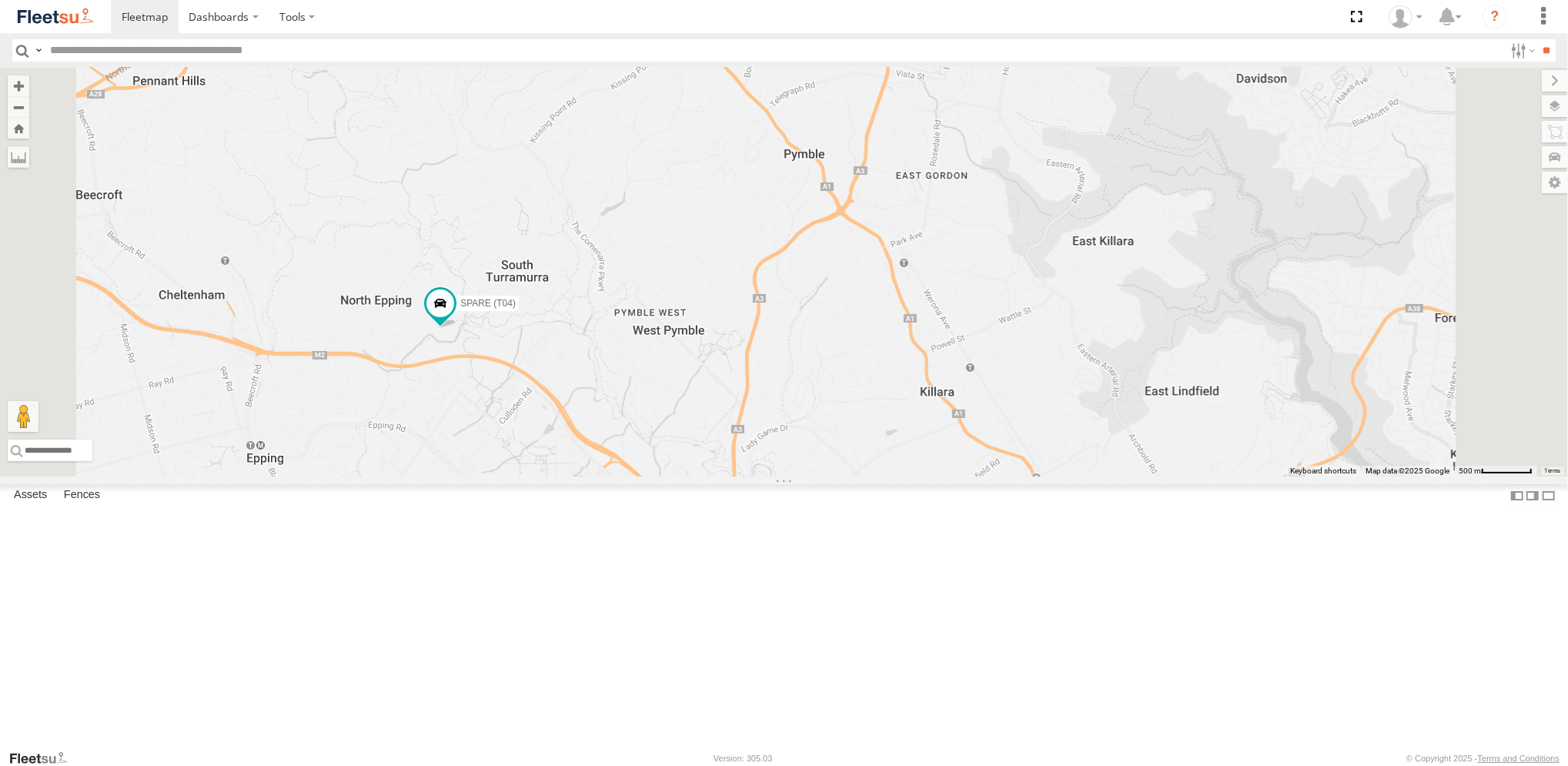
drag, startPoint x: 975, startPoint y: 385, endPoint x: 955, endPoint y: 421, distance: 41.2
click at [955, 421] on div "Brookvale (T10 - [PERSON_NAME]) Rural (T08 - [PERSON_NAME]) Revesby (T07 - [PER…" at bounding box center [784, 272] width 1568 height 409
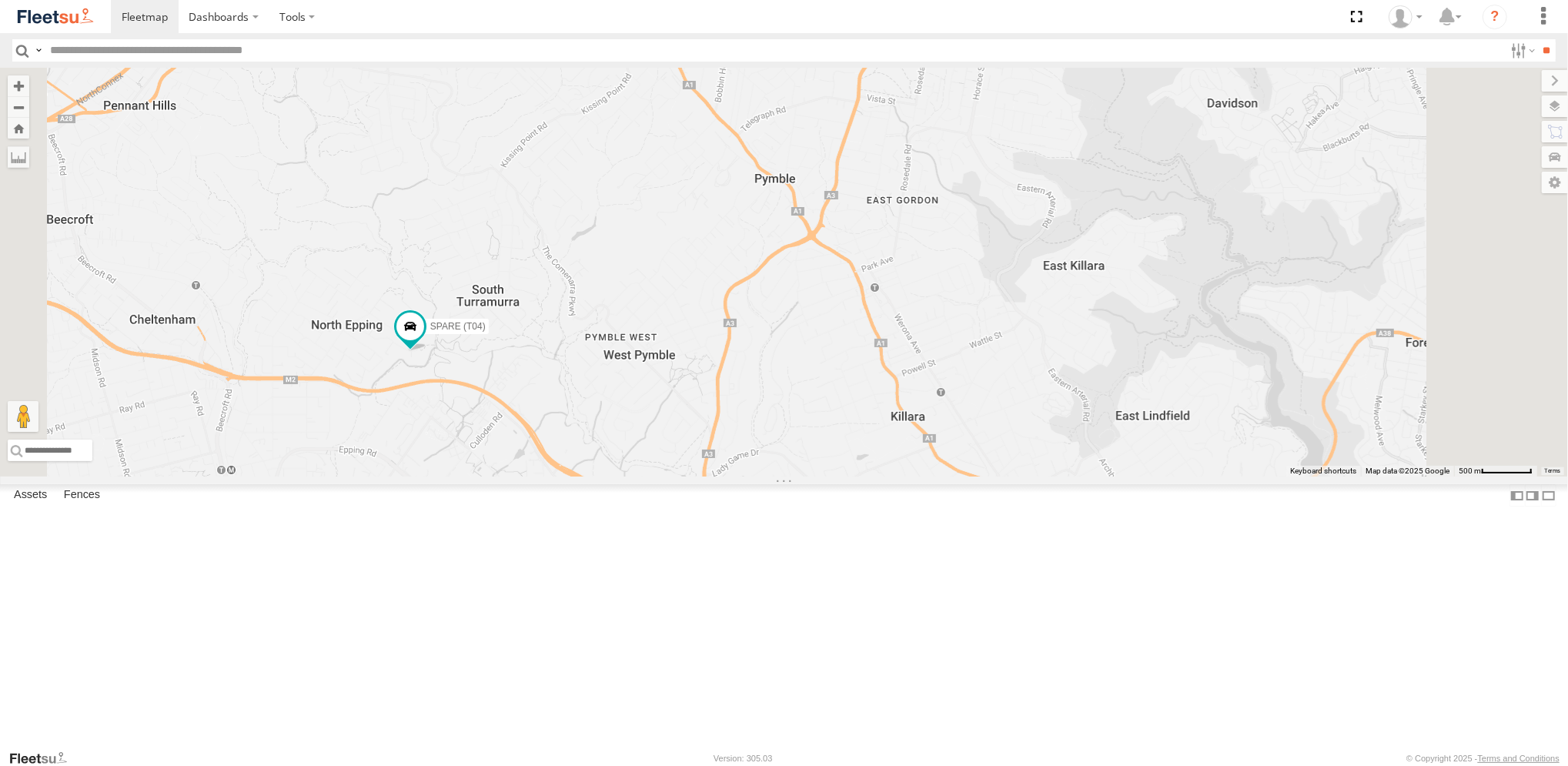
drag, startPoint x: 954, startPoint y: 422, endPoint x: 867, endPoint y: 475, distance: 101.9
click at [867, 475] on div "Brookvale (T10 - [PERSON_NAME]) Rural (T08 - [PERSON_NAME]) Revesby (T07 - [PER…" at bounding box center [784, 272] width 1568 height 409
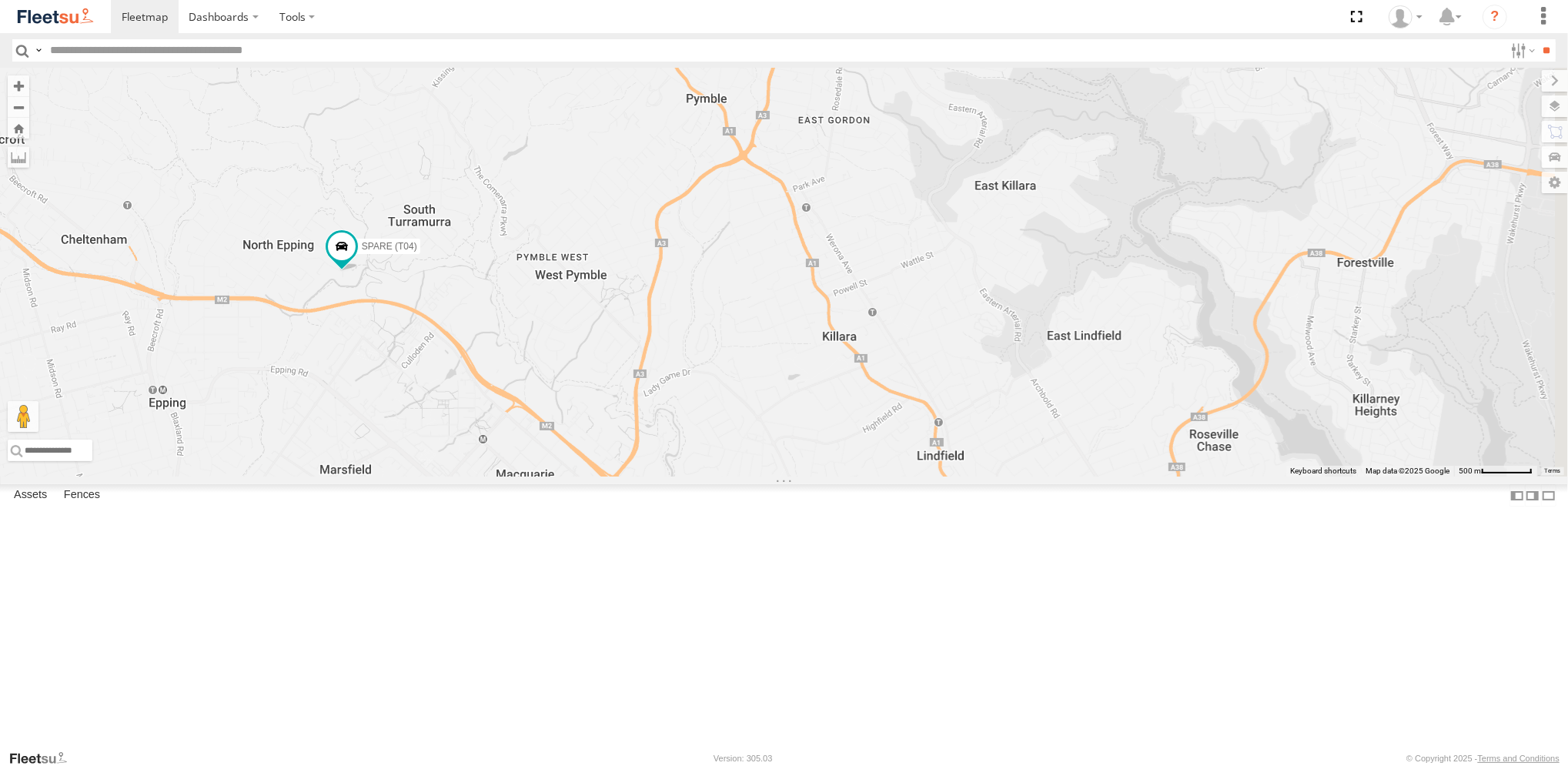
drag, startPoint x: 1002, startPoint y: 504, endPoint x: 1002, endPoint y: 305, distance: 199.0
click at [1002, 305] on div "Brookvale (T10 - [PERSON_NAME]) Rural (T08 - [PERSON_NAME]) Revesby (T07 - [PER…" at bounding box center [784, 272] width 1568 height 409
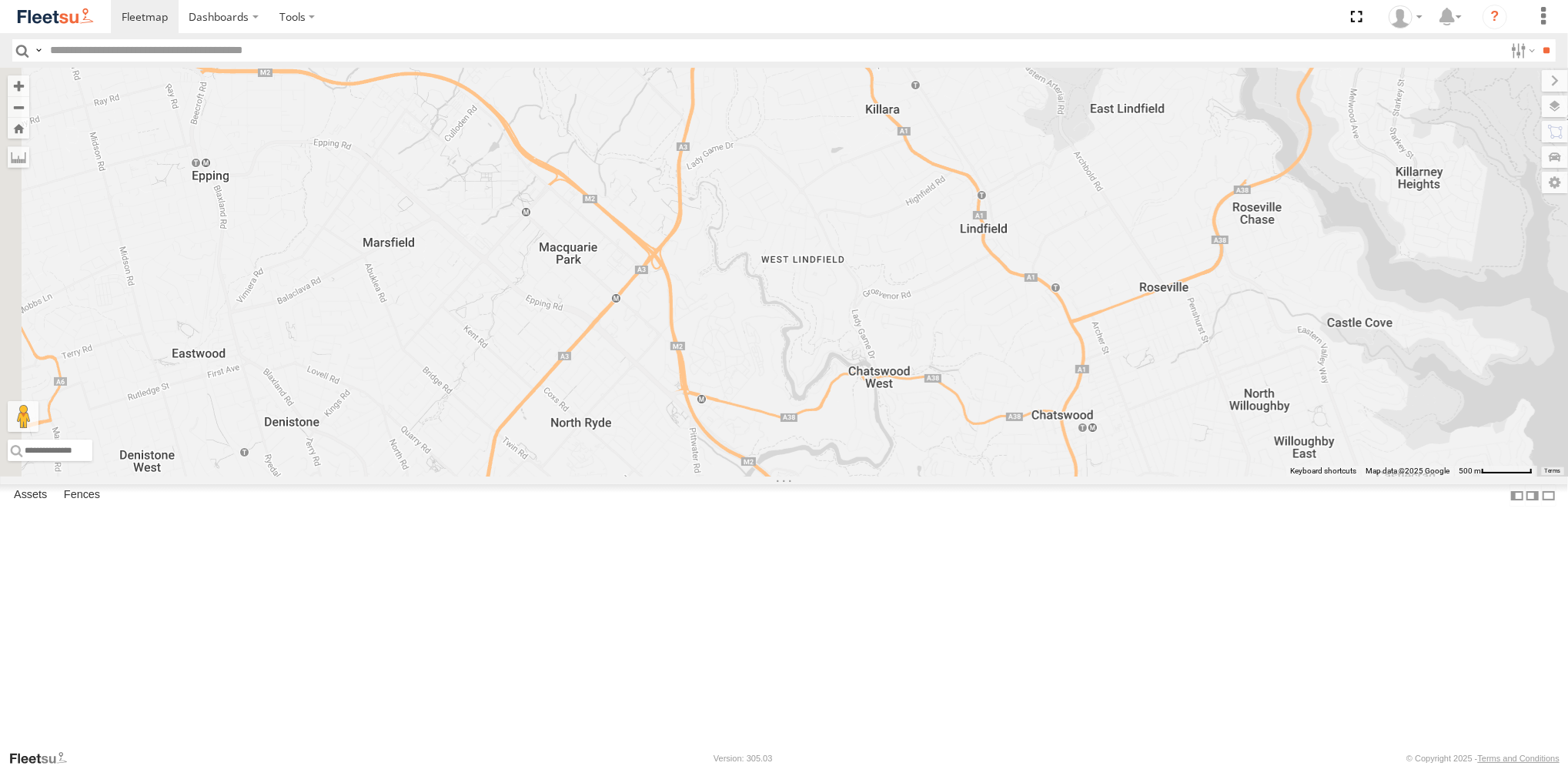
drag, startPoint x: 970, startPoint y: 468, endPoint x: 972, endPoint y: 399, distance: 69.0
click at [972, 399] on div "Brookvale (T10 - [PERSON_NAME]) Rural (T08 - [PERSON_NAME]) Revesby (T07 - [PER…" at bounding box center [784, 272] width 1568 height 409
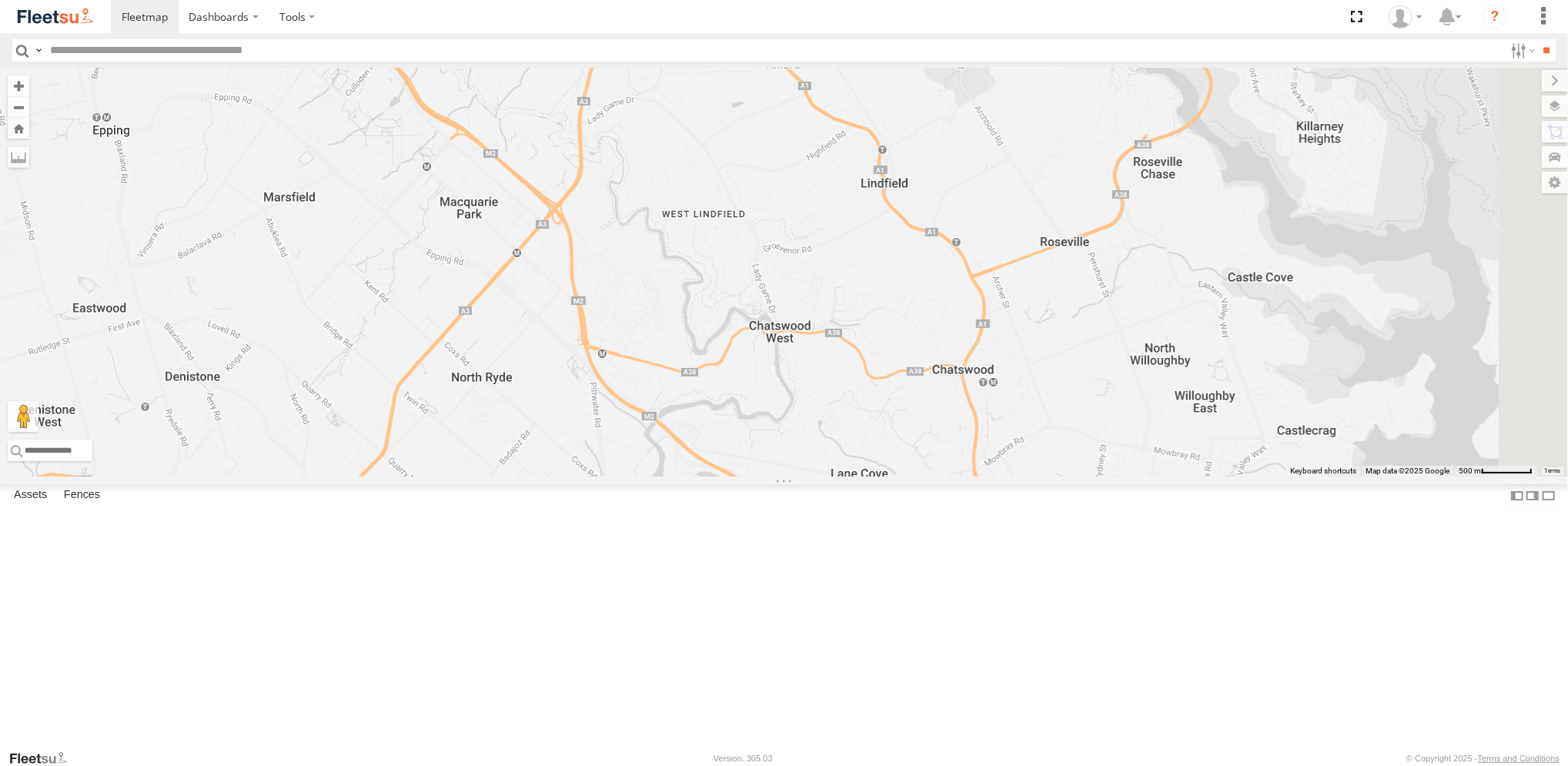
drag, startPoint x: 933, startPoint y: 373, endPoint x: 772, endPoint y: 540, distance: 232.0
click at [774, 477] on div "Brookvale (T10 - [PERSON_NAME]) Rural (T08 - [PERSON_NAME]) Revesby (T07 - [PER…" at bounding box center [784, 272] width 1568 height 409
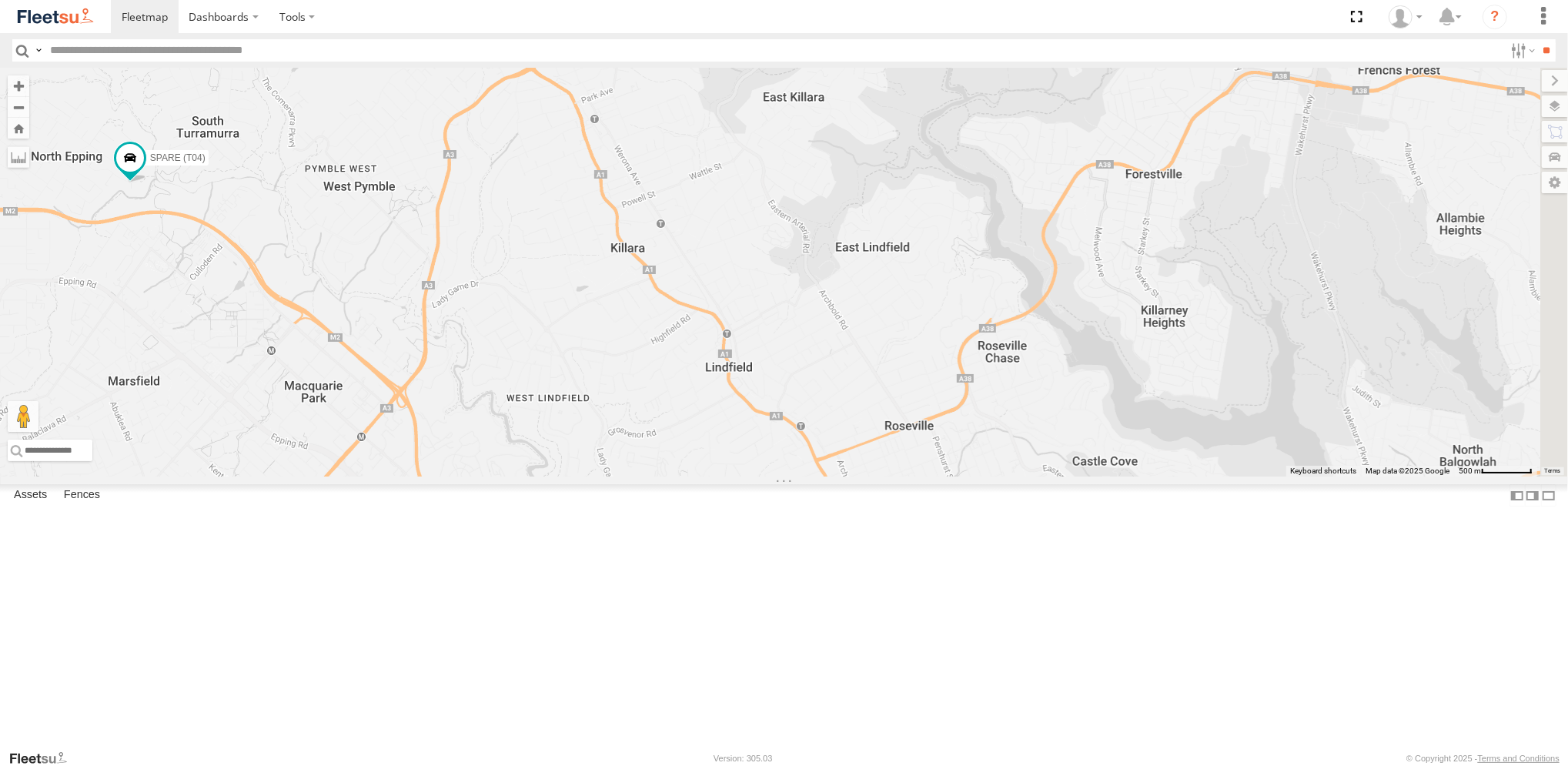
drag, startPoint x: 805, startPoint y: 382, endPoint x: 792, endPoint y: 449, distance: 68.2
click at [793, 449] on div "Brookvale (T10 - [PERSON_NAME]) Rural (T08 - [PERSON_NAME]) Revesby (T07 - [PER…" at bounding box center [784, 272] width 1568 height 409
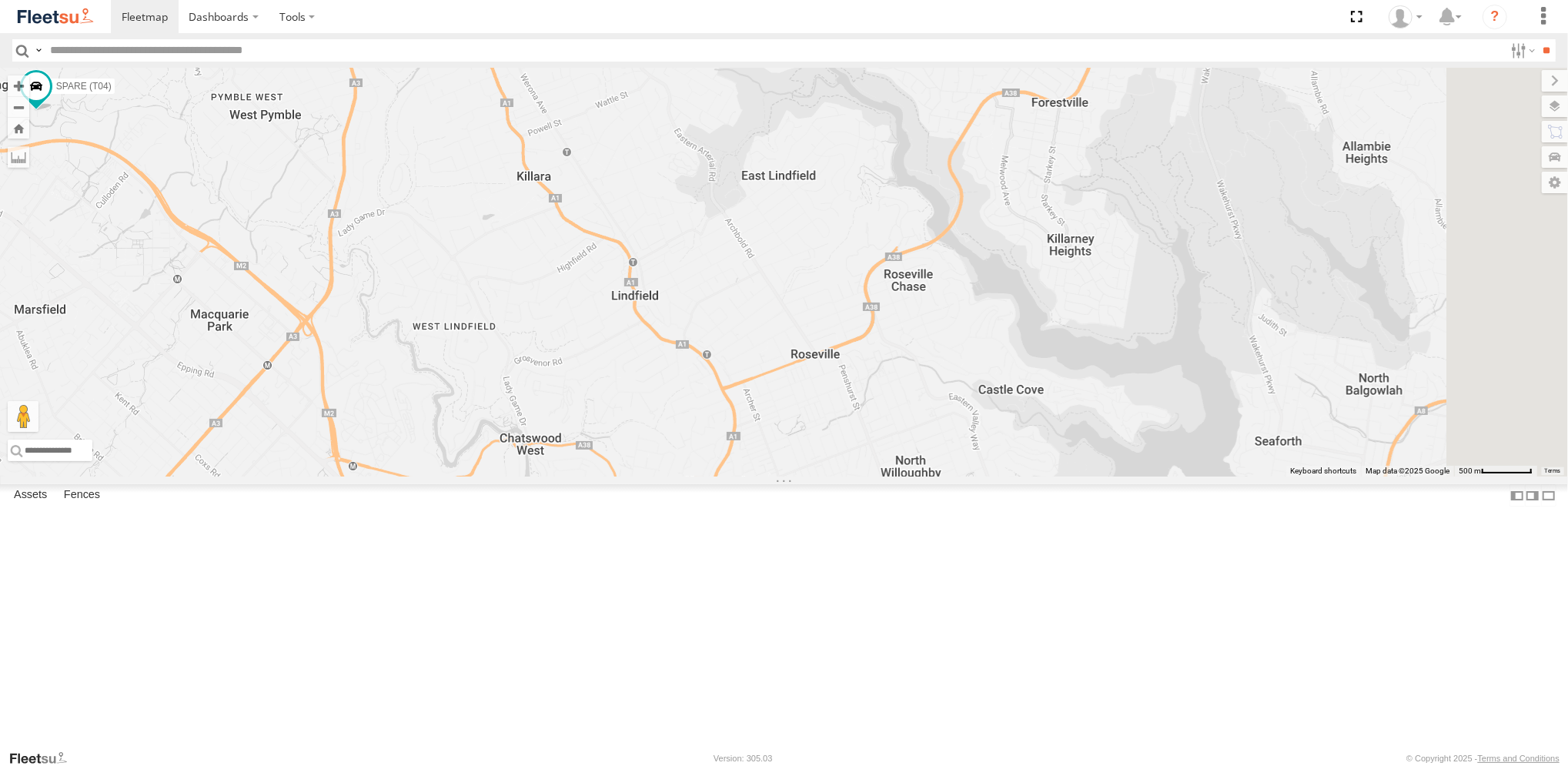
drag, startPoint x: 812, startPoint y: 531, endPoint x: 718, endPoint y: 435, distance: 134.4
click at [718, 435] on div "Brookvale (T10 - [PERSON_NAME]) Rural (T08 - [PERSON_NAME]) Revesby (T07 - [PER…" at bounding box center [784, 272] width 1568 height 409
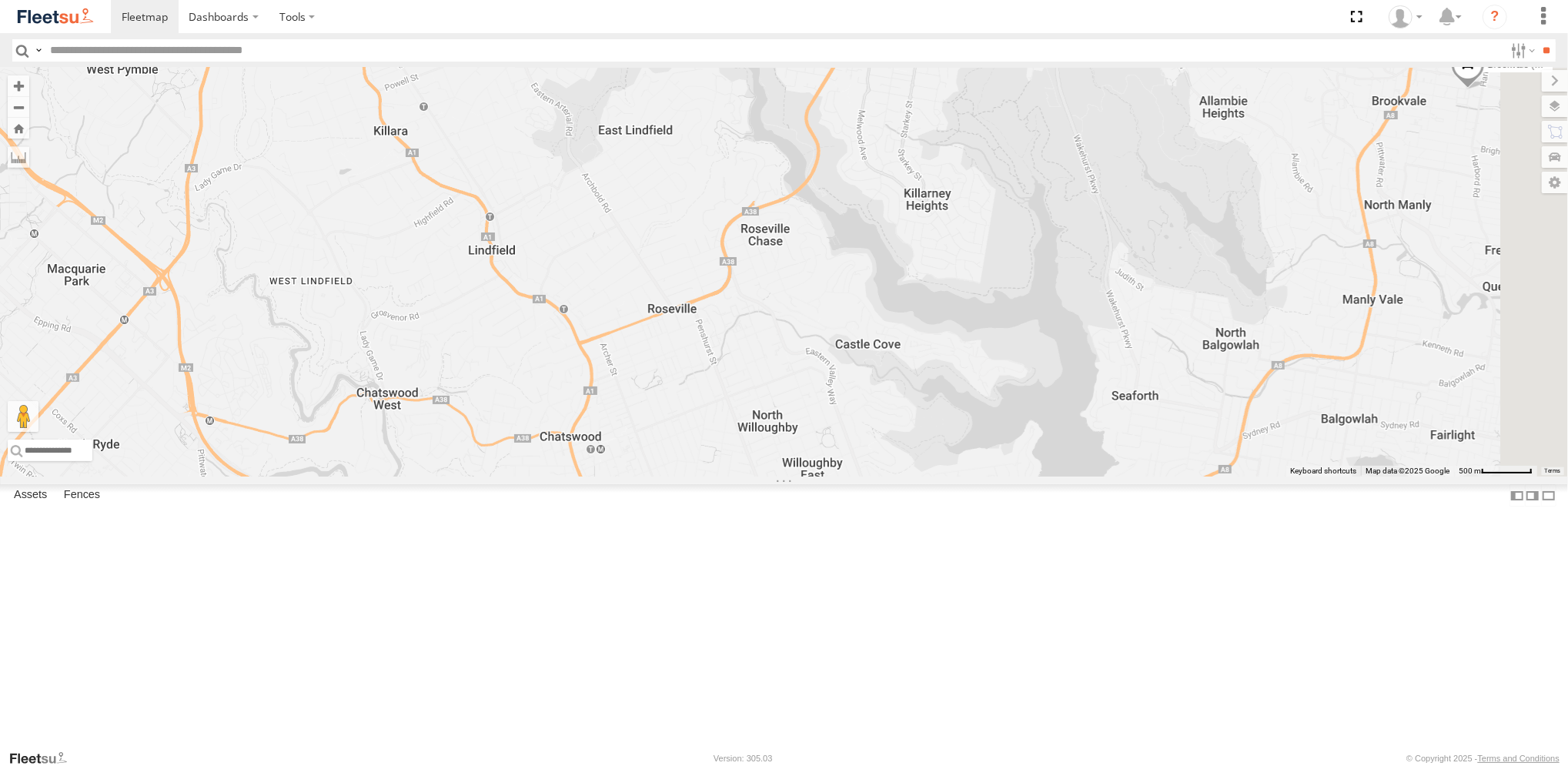
drag, startPoint x: 1094, startPoint y: 409, endPoint x: 968, endPoint y: 404, distance: 126.1
click at [971, 404] on div "Brookvale (T10 - [PERSON_NAME]) Rural (T08 - [PERSON_NAME]) Revesby (T07 - [PER…" at bounding box center [784, 272] width 1568 height 409
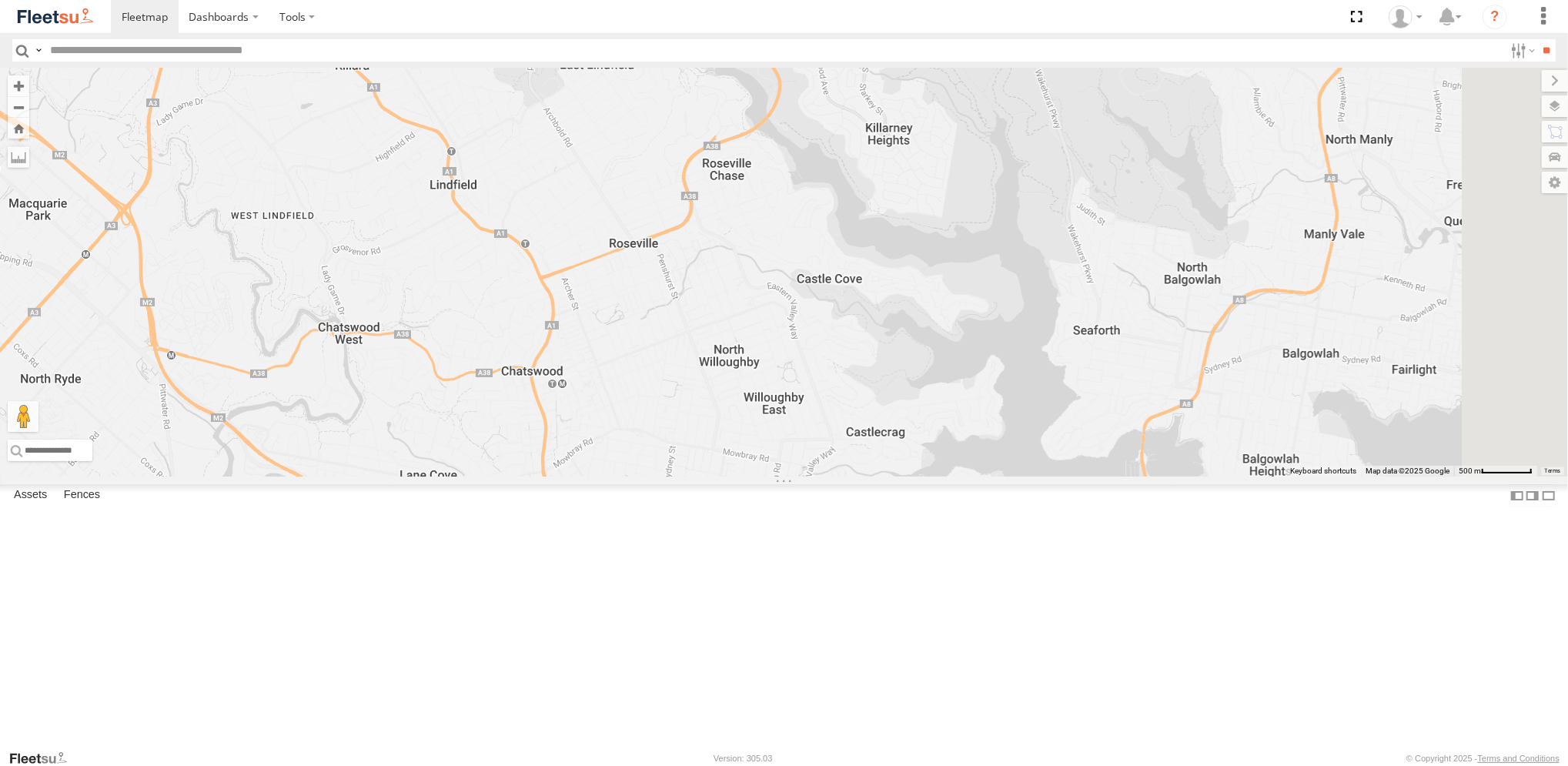
drag, startPoint x: 894, startPoint y: 576, endPoint x: 852, endPoint y: 425, distance: 156.7
click at [852, 425] on div "Brookvale (T10 - [PERSON_NAME]) Rural (T08 - [PERSON_NAME]) Revesby (T07 - [PER…" at bounding box center [784, 272] width 1568 height 409
